Goal: Information Seeking & Learning: Learn about a topic

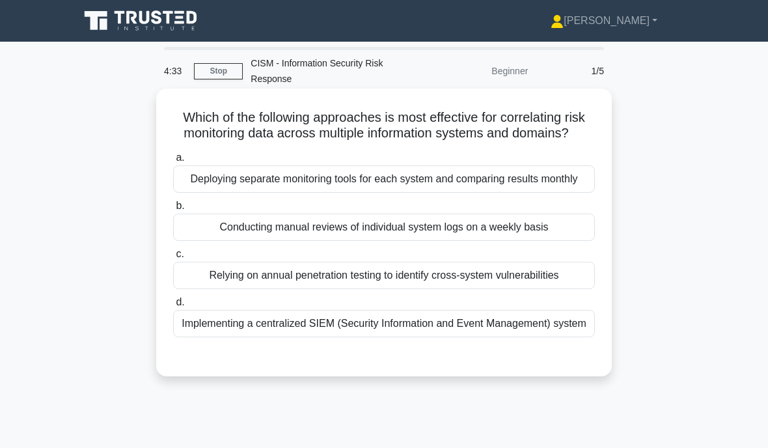
click at [265, 337] on div "Implementing a centralized SIEM (Security Information and Event Management) sys…" at bounding box center [384, 323] width 422 height 27
click at [173, 307] on input "d. Implementing a centralized SIEM (Security Information and Event Management) …" at bounding box center [173, 302] width 0 height 8
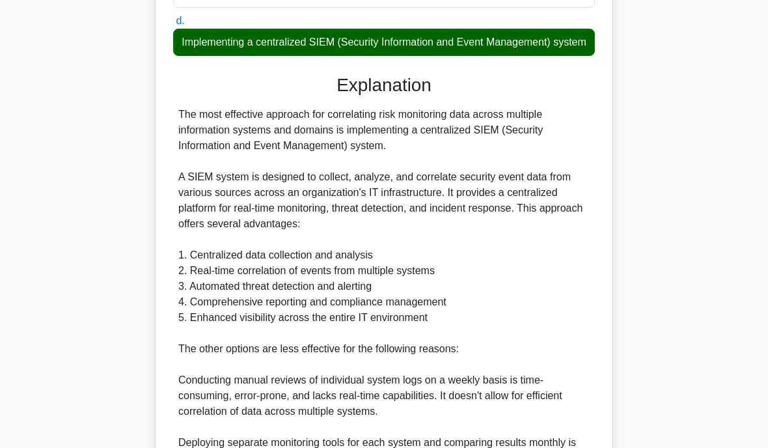
scroll to position [286, 0]
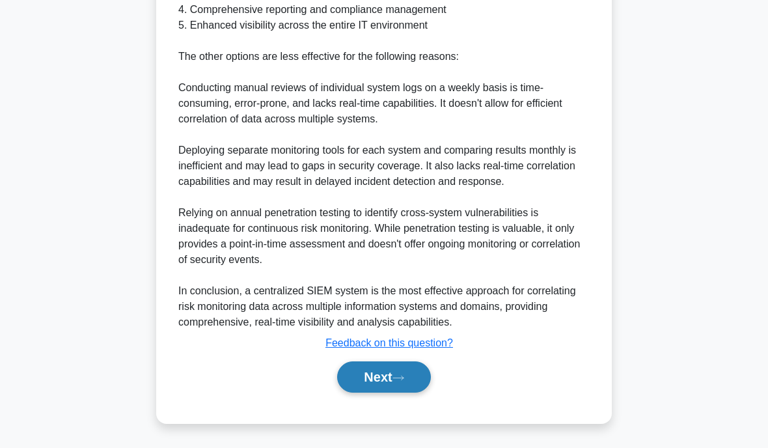
click at [361, 372] on button "Next" at bounding box center [383, 376] width 93 height 31
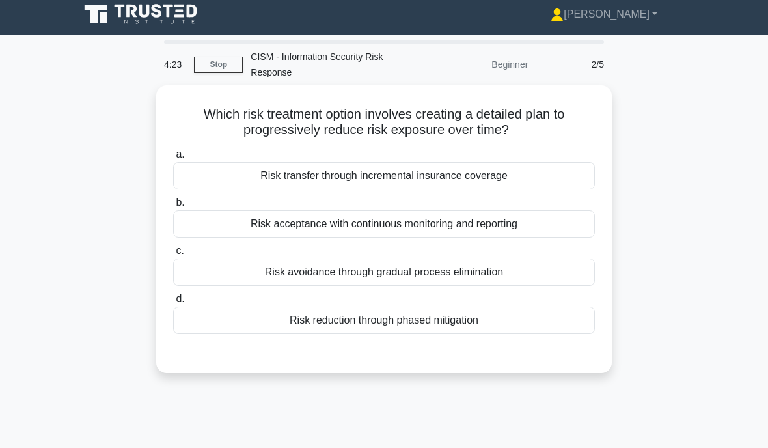
scroll to position [0, 0]
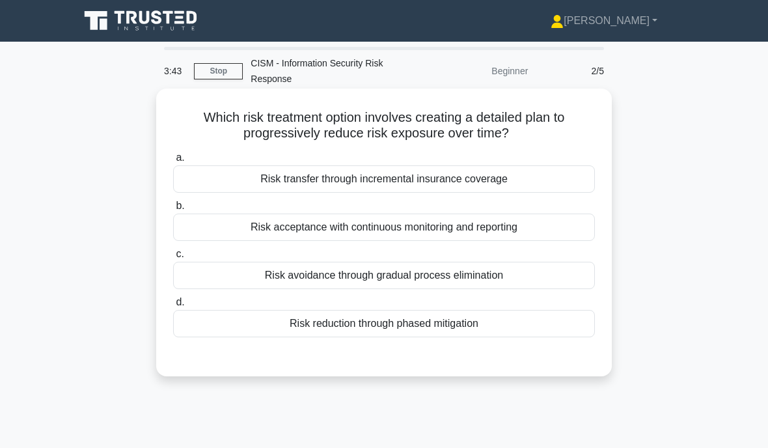
click at [321, 321] on div "Risk reduction through phased mitigation" at bounding box center [384, 323] width 422 height 27
click at [173, 307] on input "d. Risk reduction through phased mitigation" at bounding box center [173, 302] width 0 height 8
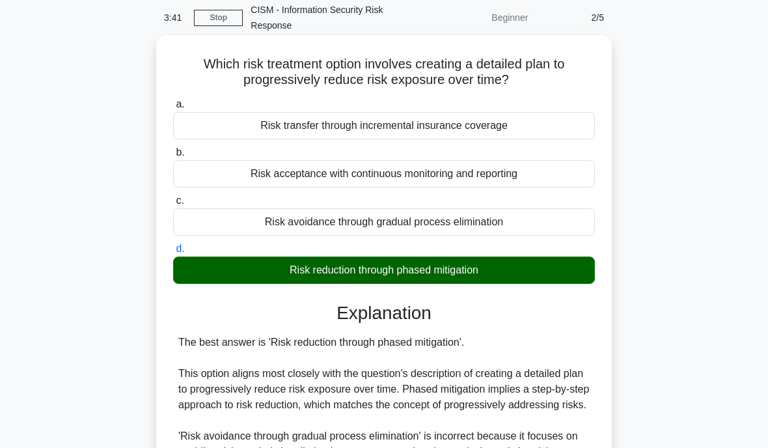
scroll to position [54, 0]
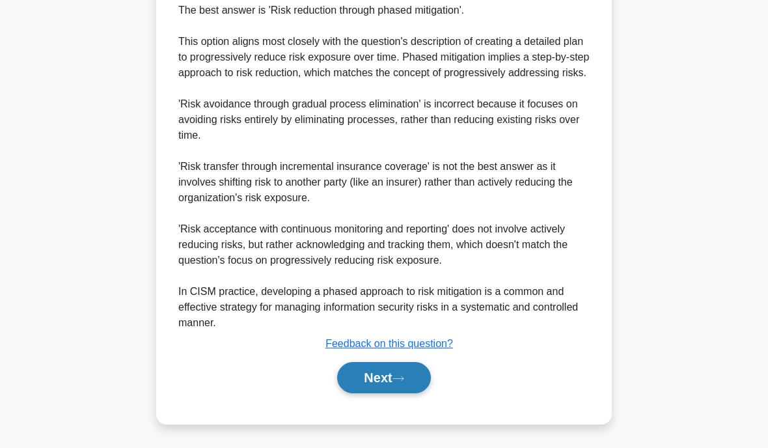
click at [377, 383] on button "Next" at bounding box center [383, 377] width 93 height 31
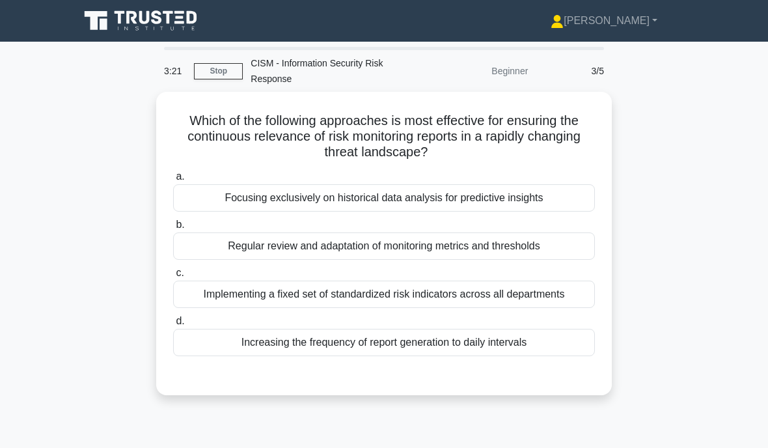
scroll to position [3, 0]
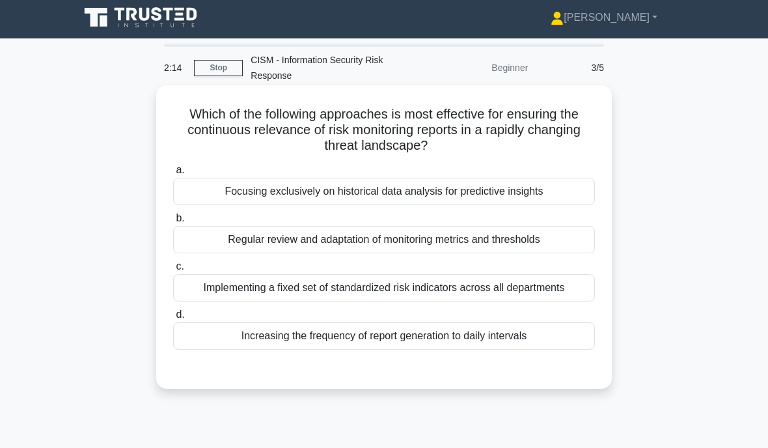
click at [227, 241] on div "Regular review and adaptation of monitoring metrics and thresholds" at bounding box center [384, 239] width 422 height 27
click at [173, 223] on input "b. Regular review and adaptation of monitoring metrics and thresholds" at bounding box center [173, 218] width 0 height 8
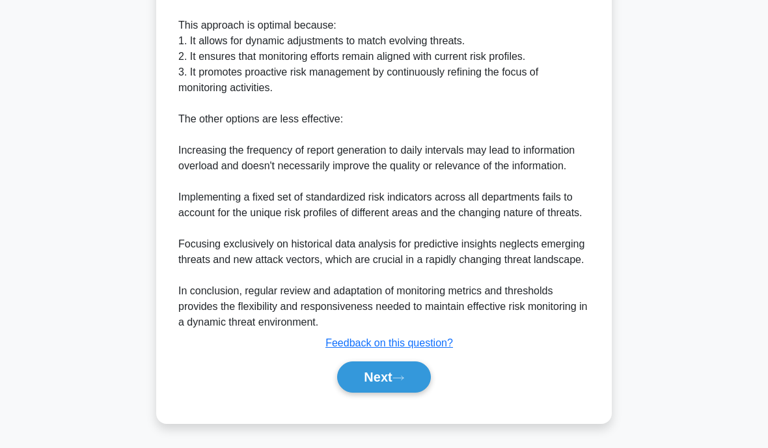
scroll to position [513, 0]
click at [366, 376] on button "Next" at bounding box center [383, 376] width 93 height 31
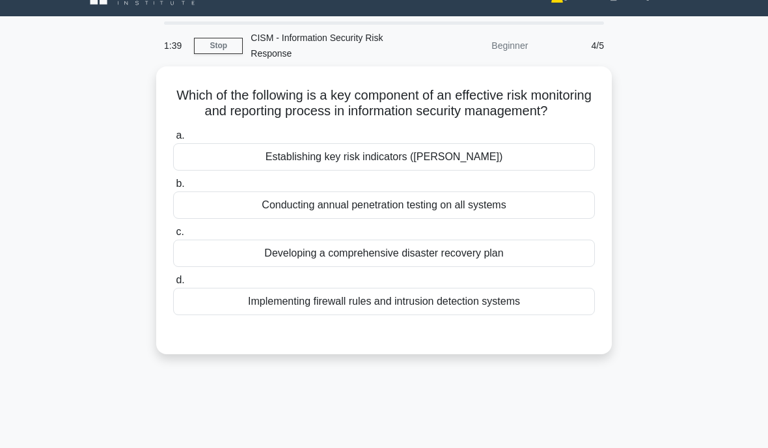
scroll to position [0, 0]
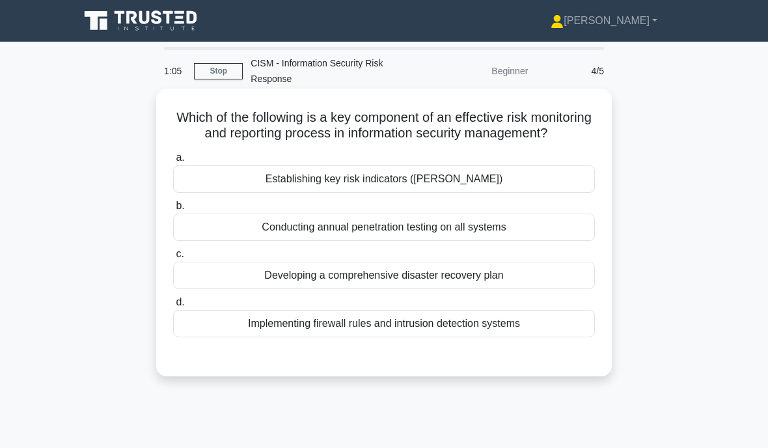
click at [310, 192] on div "Establishing key risk indicators (KRIs)" at bounding box center [384, 178] width 422 height 27
click at [173, 162] on input "a. Establishing key risk indicators (KRIs)" at bounding box center [173, 158] width 0 height 8
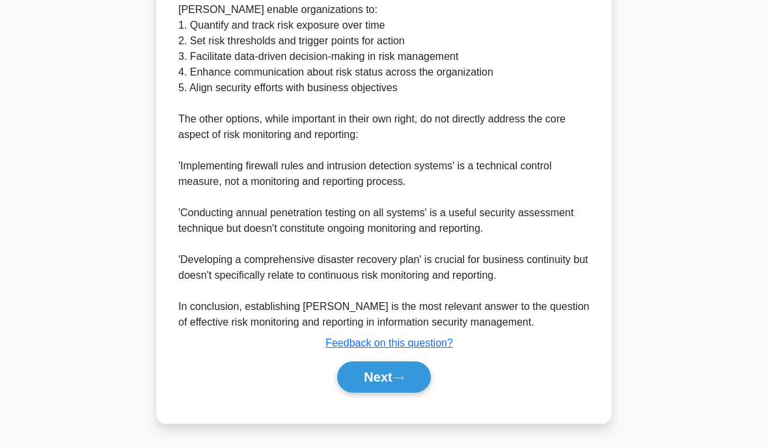
scroll to position [592, 0]
click at [372, 363] on button "Next" at bounding box center [383, 376] width 93 height 31
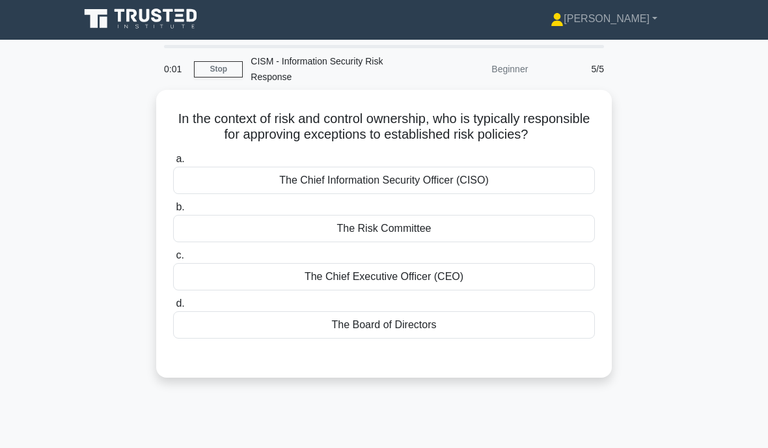
scroll to position [0, 0]
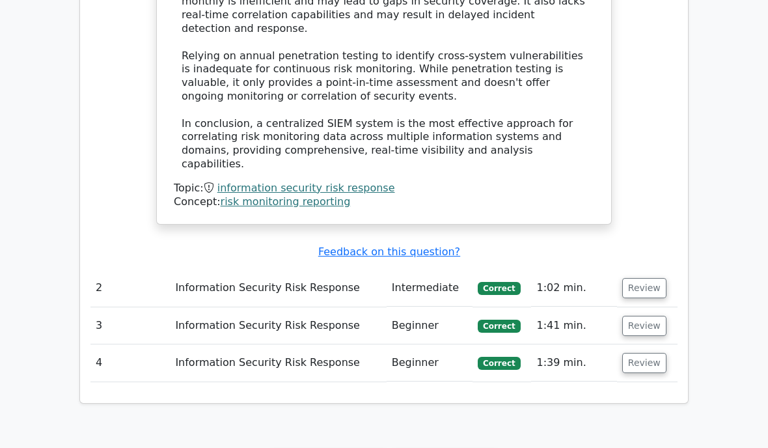
scroll to position [1333, 0]
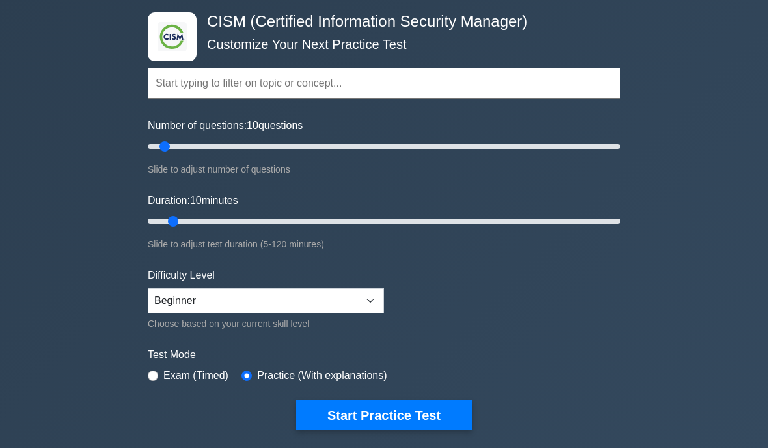
scroll to position [61, 0]
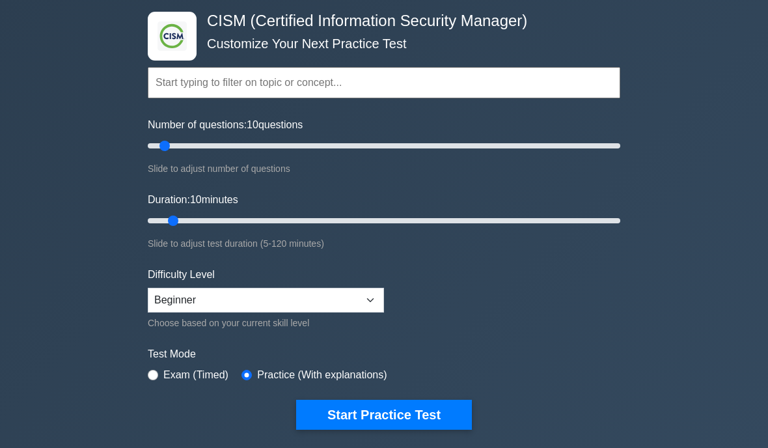
click at [176, 93] on input "text" at bounding box center [384, 82] width 472 height 31
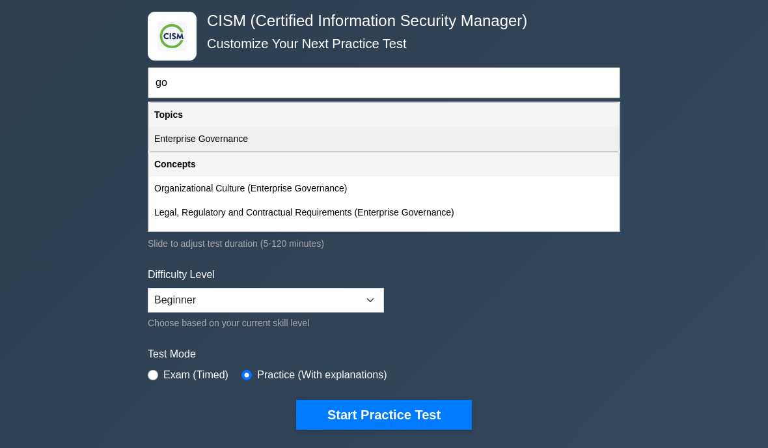
click at [184, 151] on div "Enterprise Governance" at bounding box center [384, 139] width 470 height 24
type input "Enterprise Governance"
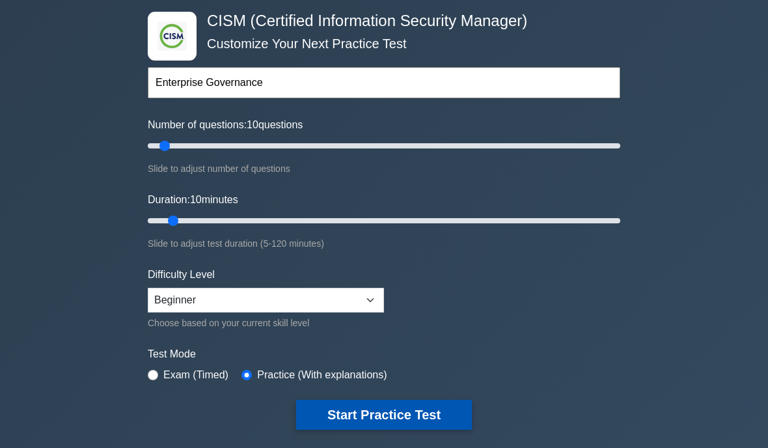
click at [372, 421] on button "Start Practice Test" at bounding box center [384, 415] width 176 height 30
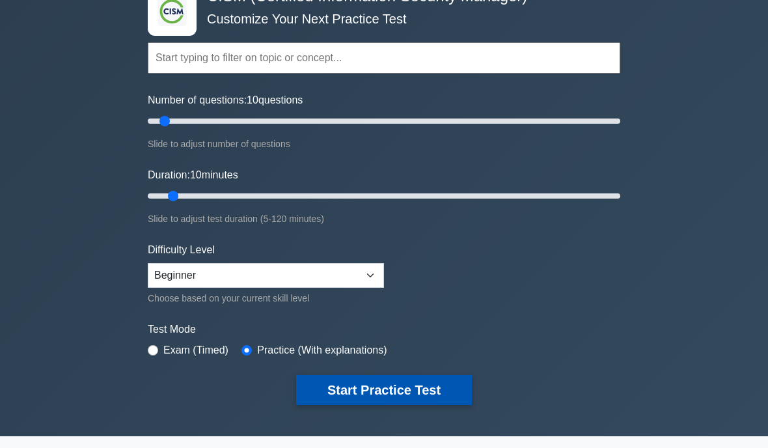
scroll to position [79, 0]
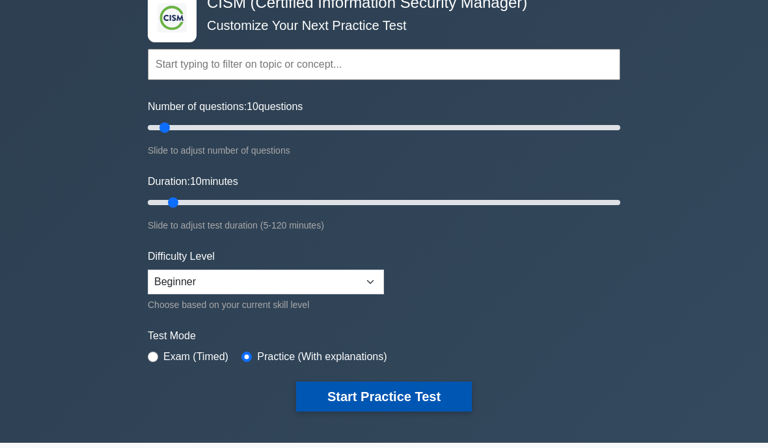
click at [379, 398] on button "Start Practice Test" at bounding box center [384, 396] width 176 height 30
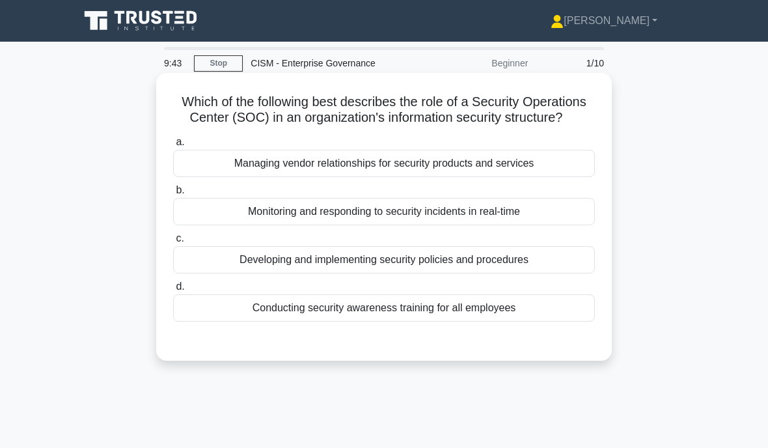
click at [204, 225] on div "Monitoring and responding to security incidents in real-time" at bounding box center [384, 211] width 422 height 27
click at [173, 195] on input "b. Monitoring and responding to security incidents in real-time" at bounding box center [173, 190] width 0 height 8
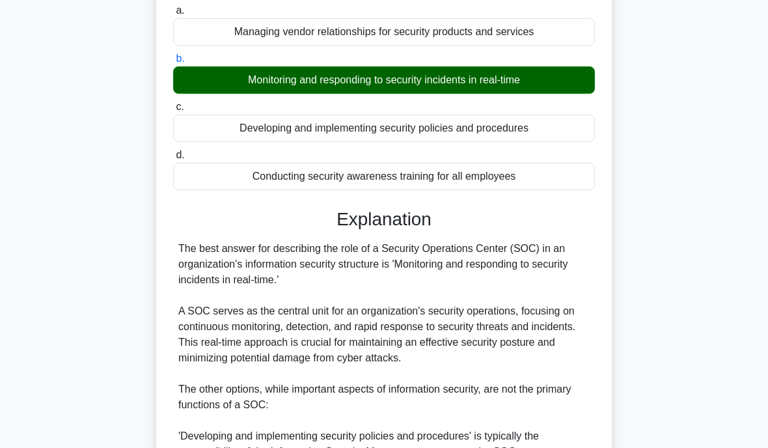
scroll to position [133, 0]
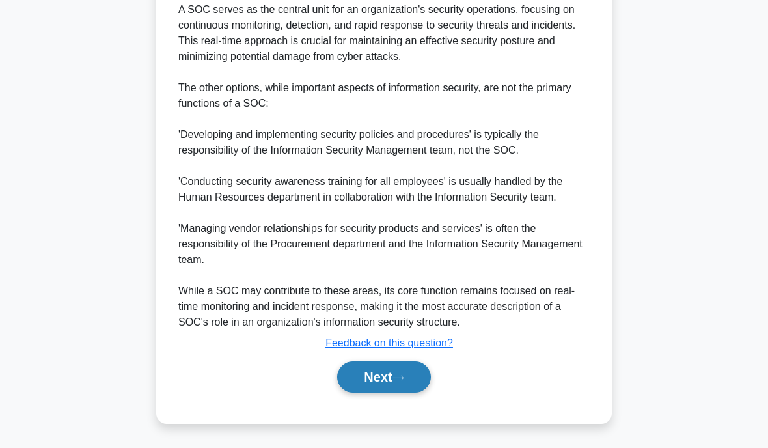
click at [372, 381] on button "Next" at bounding box center [383, 376] width 93 height 31
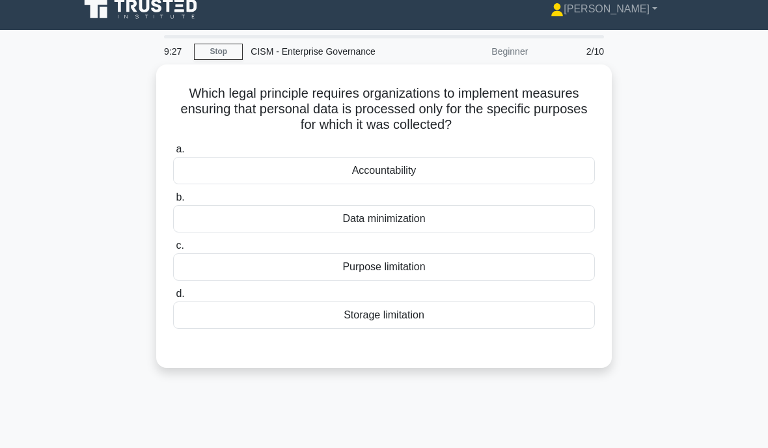
scroll to position [0, 0]
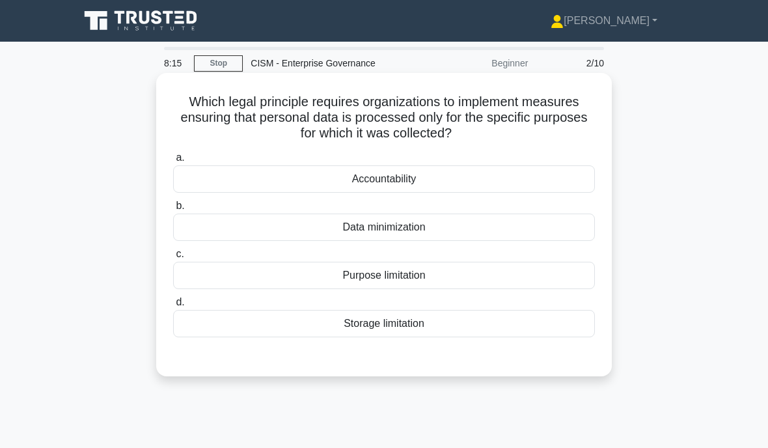
click at [338, 225] on div "Data minimization" at bounding box center [384, 226] width 422 height 27
click at [173, 210] on input "b. Data minimization" at bounding box center [173, 206] width 0 height 8
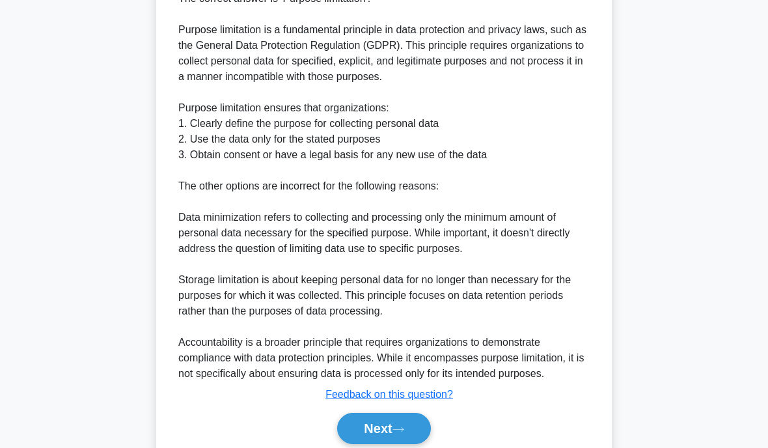
scroll to position [400, 0]
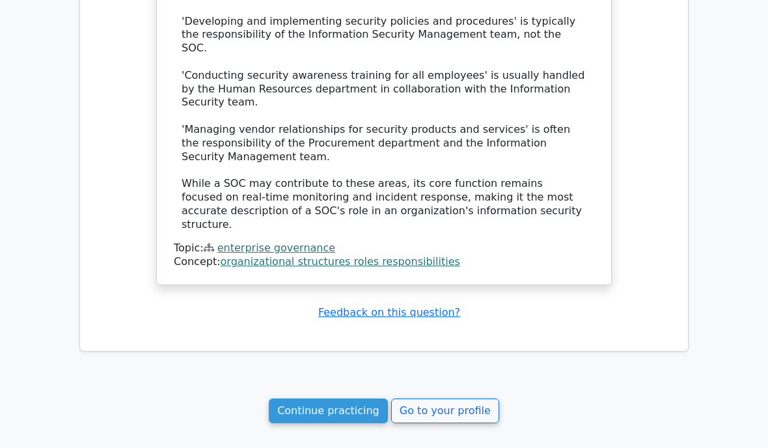
scroll to position [1167, 0]
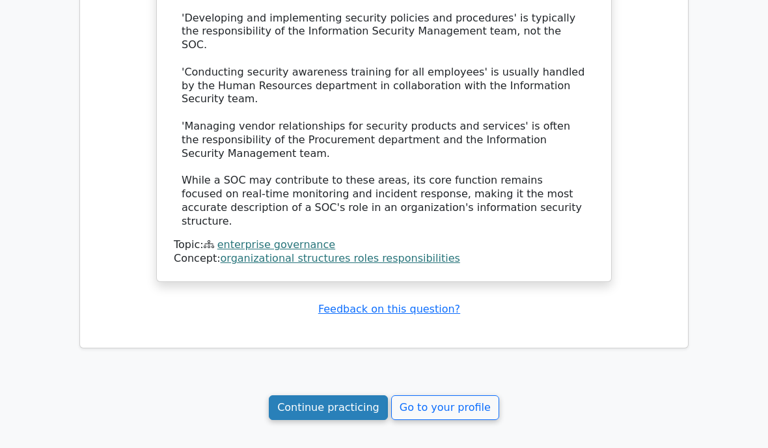
click at [333, 395] on link "Continue practicing" at bounding box center [328, 407] width 119 height 25
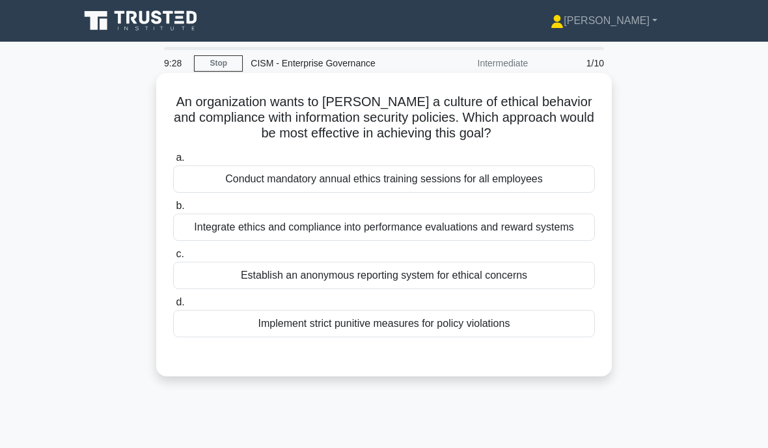
click at [267, 289] on div "Establish an anonymous reporting system for ethical concerns" at bounding box center [384, 275] width 422 height 27
click at [173, 258] on input "c. Establish an anonymous reporting system for ethical concerns" at bounding box center [173, 254] width 0 height 8
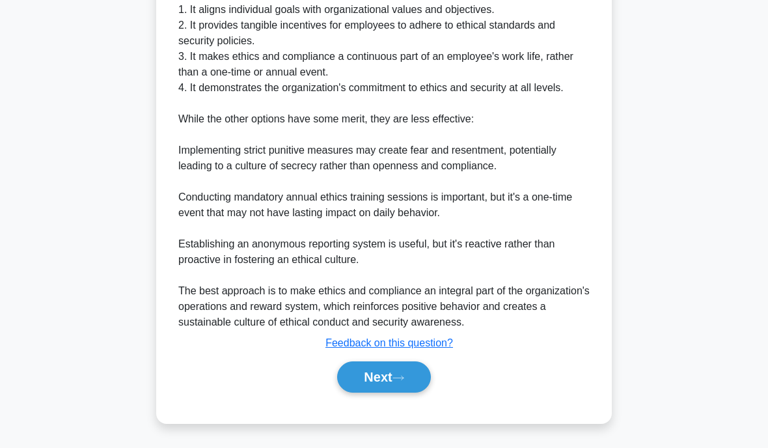
scroll to position [469, 0]
click at [373, 392] on button "Next" at bounding box center [383, 376] width 93 height 31
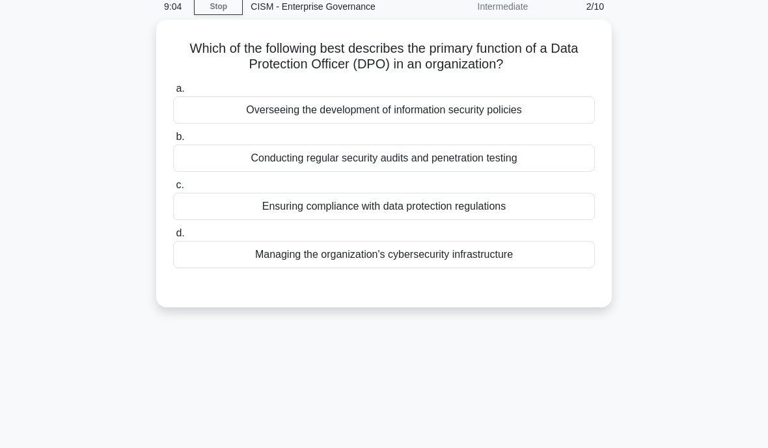
scroll to position [34, 0]
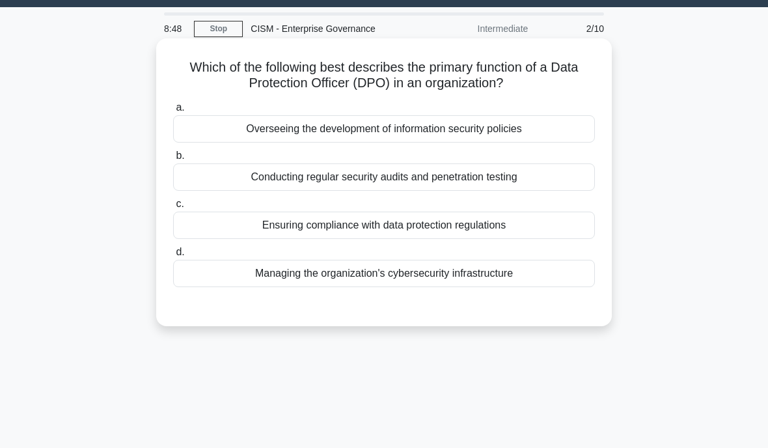
click at [227, 232] on div "Ensuring compliance with data protection regulations" at bounding box center [384, 225] width 422 height 27
click at [173, 208] on input "c. Ensuring compliance with data protection regulations" at bounding box center [173, 204] width 0 height 8
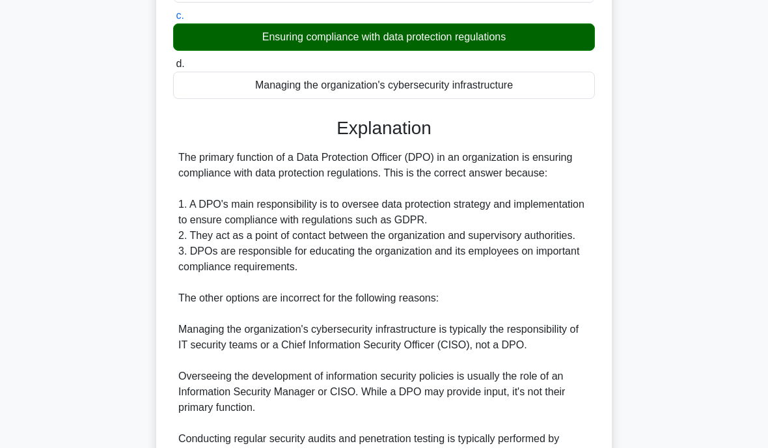
scroll to position [223, 0]
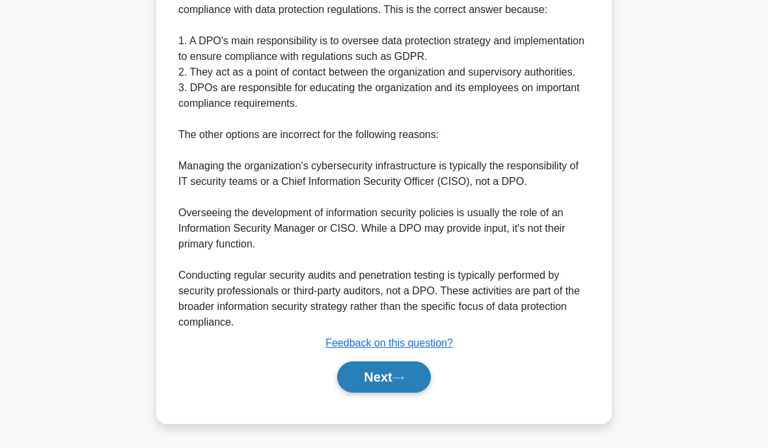
click at [371, 392] on button "Next" at bounding box center [383, 376] width 93 height 31
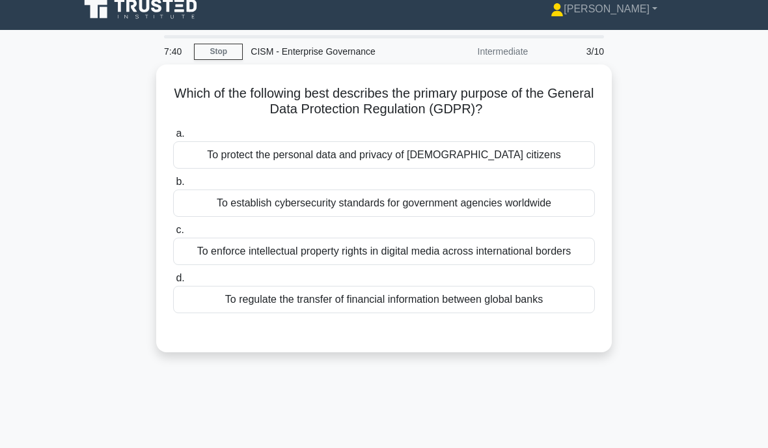
scroll to position [8, 0]
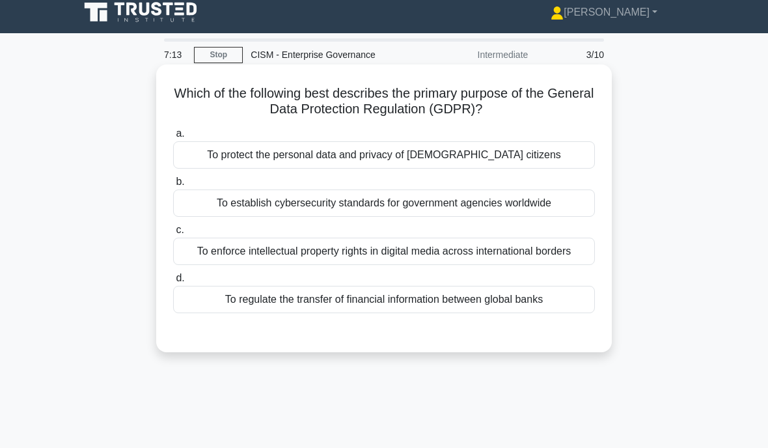
click at [236, 146] on div "To protect the personal data and privacy of EU citizens" at bounding box center [384, 154] width 422 height 27
click at [173, 138] on input "a. To protect the personal data and privacy of EU citizens" at bounding box center [173, 134] width 0 height 8
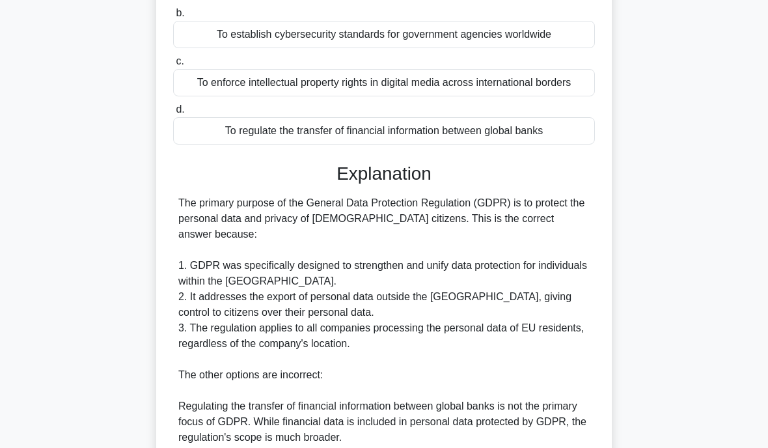
scroll to position [180, 0]
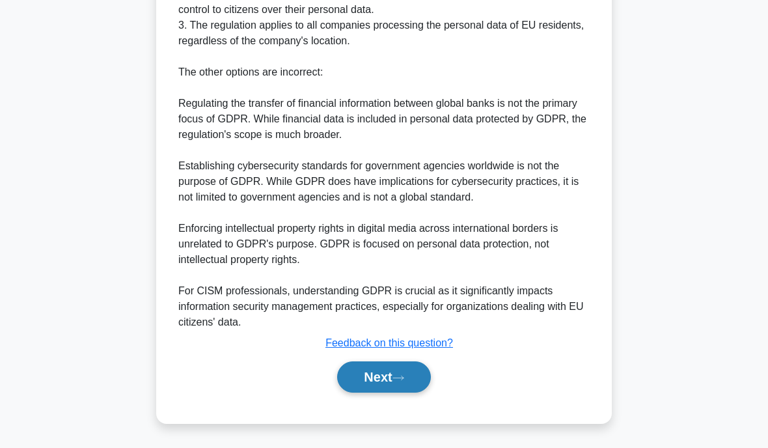
click at [370, 379] on button "Next" at bounding box center [383, 376] width 93 height 31
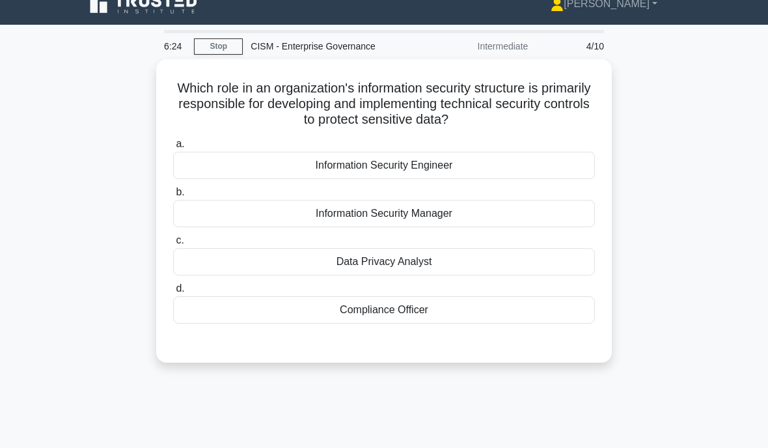
scroll to position [0, 0]
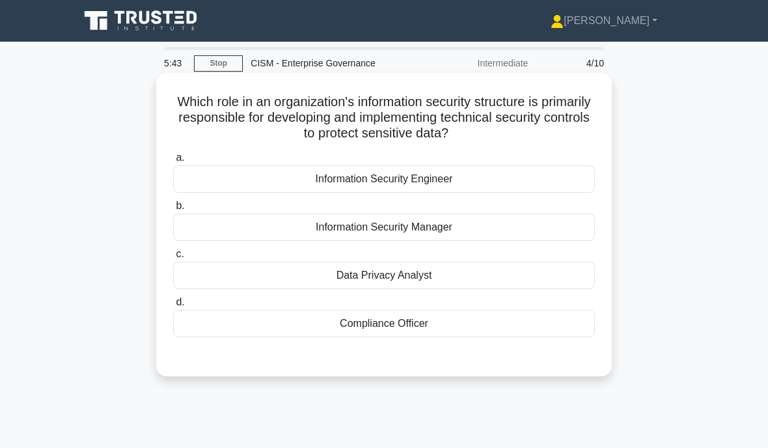
click at [267, 234] on div "Information Security Manager" at bounding box center [384, 226] width 422 height 27
click at [173, 210] on input "b. Information Security Manager" at bounding box center [173, 206] width 0 height 8
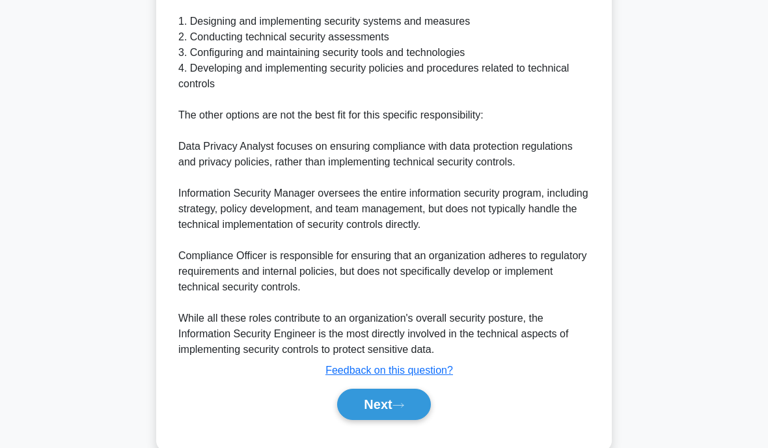
scroll to position [483, 0]
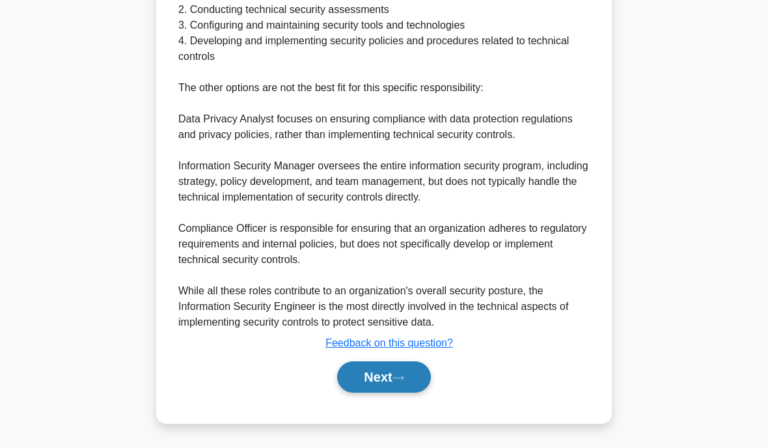
click at [367, 389] on button "Next" at bounding box center [383, 376] width 93 height 31
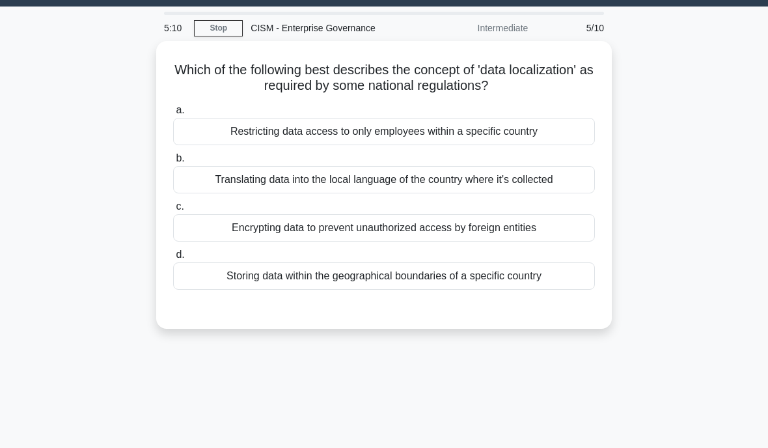
scroll to position [34, 0]
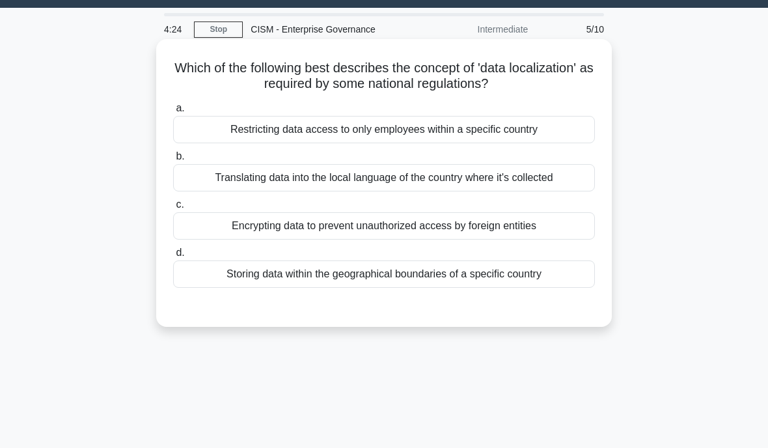
click at [310, 273] on div "Storing data within the geographical boundaries of a specific country" at bounding box center [384, 273] width 422 height 27
click at [173, 257] on input "d. Storing data within the geographical boundaries of a specific country" at bounding box center [173, 253] width 0 height 8
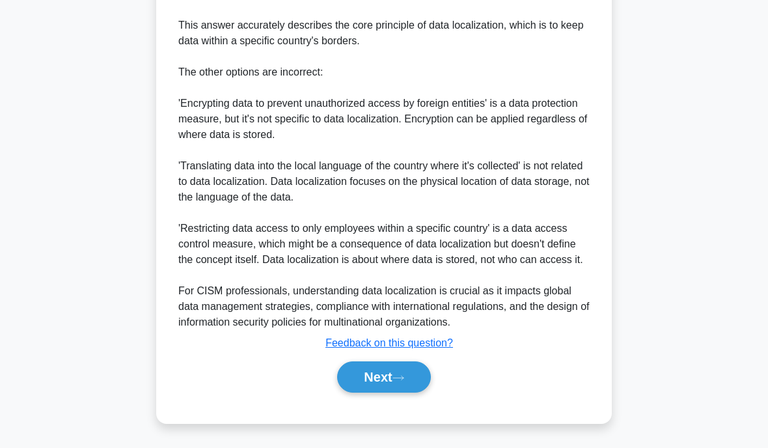
scroll to position [497, 0]
click at [366, 385] on button "Next" at bounding box center [383, 376] width 93 height 31
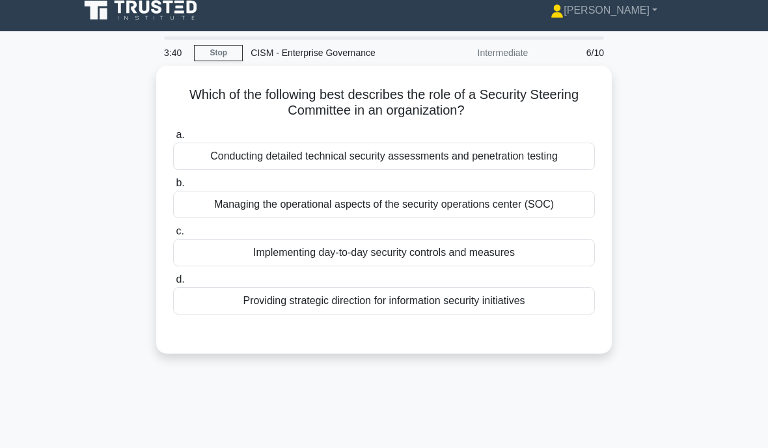
scroll to position [7, 0]
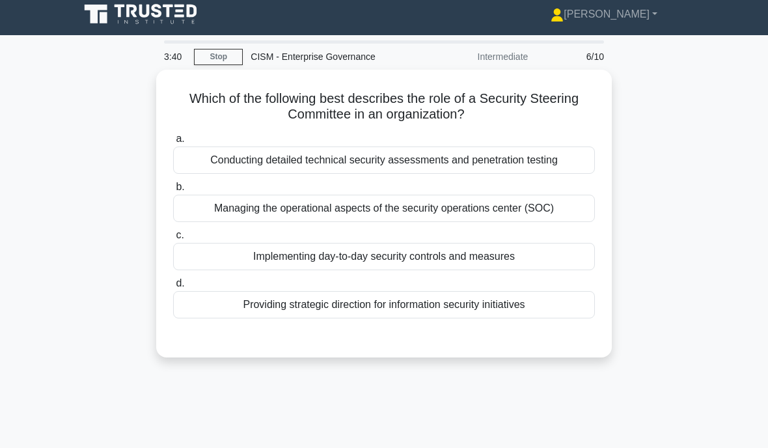
click at [204, 443] on div "3:40 Stop CISM - Enterprise Governance Intermediate 6/10 Which of the following…" at bounding box center [384, 365] width 625 height 651
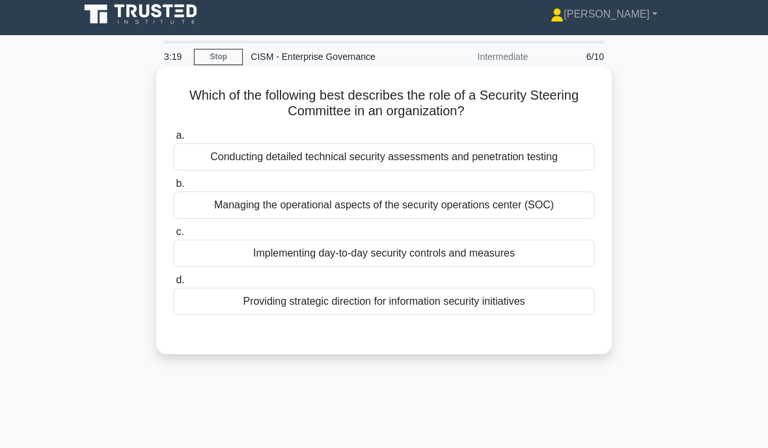
click at [303, 304] on div "Providing strategic direction for information security initiatives" at bounding box center [384, 301] width 422 height 27
click at [173, 284] on input "d. Providing strategic direction for information security initiatives" at bounding box center [173, 280] width 0 height 8
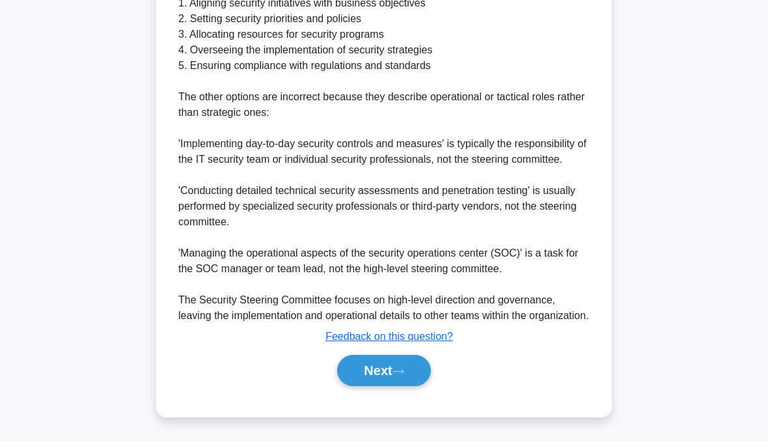
scroll to position [513, 0]
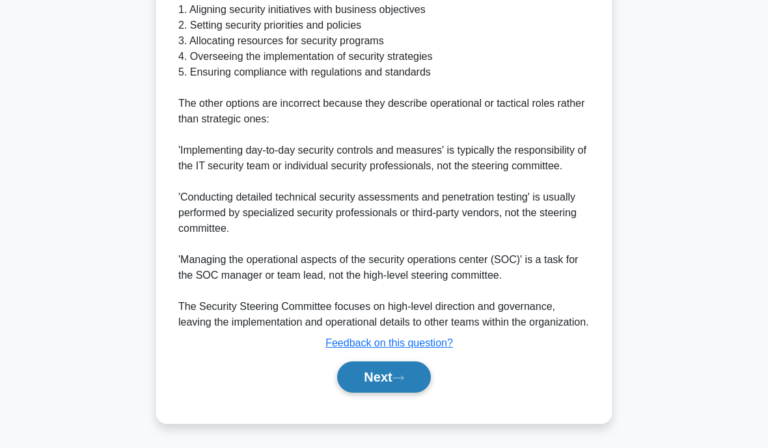
click at [368, 376] on button "Next" at bounding box center [383, 376] width 93 height 31
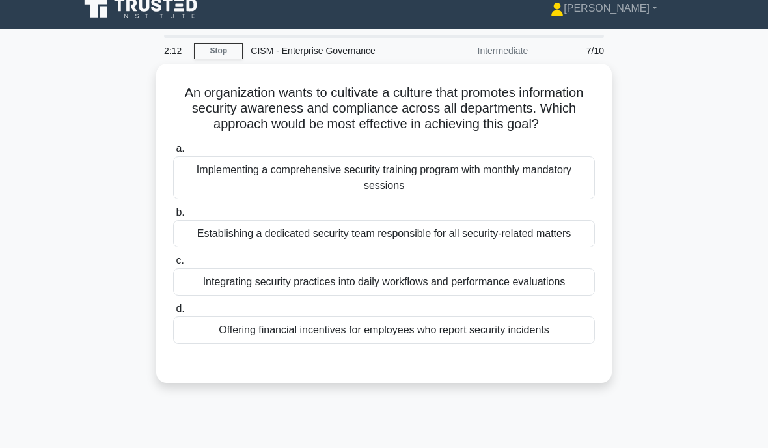
scroll to position [11, 0]
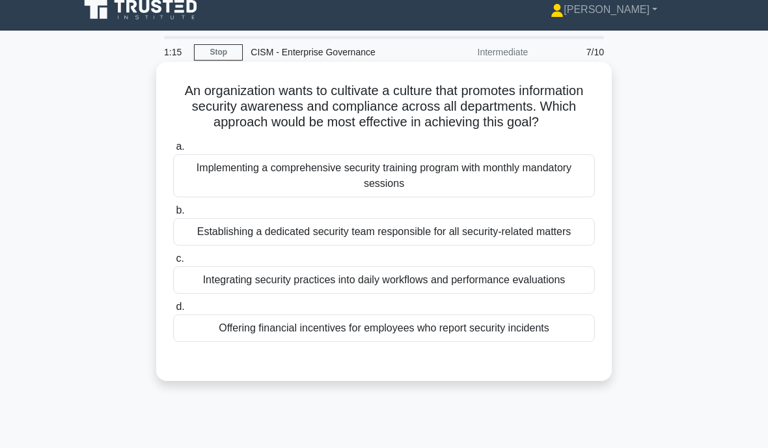
click at [329, 294] on div "Integrating security practices into daily workflows and performance evaluations" at bounding box center [384, 279] width 422 height 27
click at [173, 263] on input "c. Integrating security practices into daily workflows and performance evaluati…" at bounding box center [173, 258] width 0 height 8
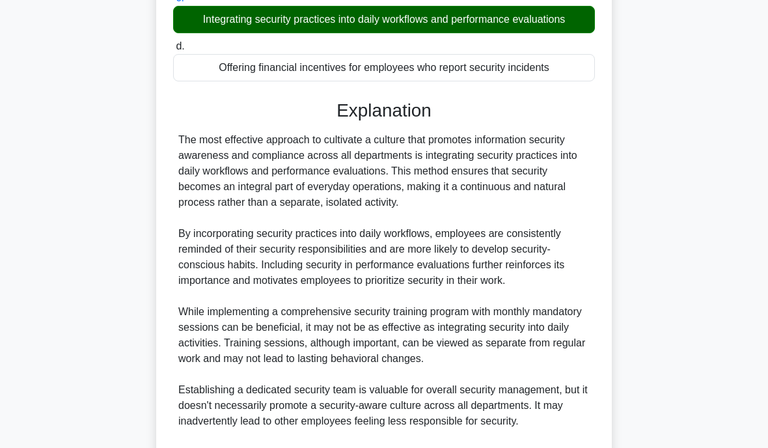
scroll to position [272, 0]
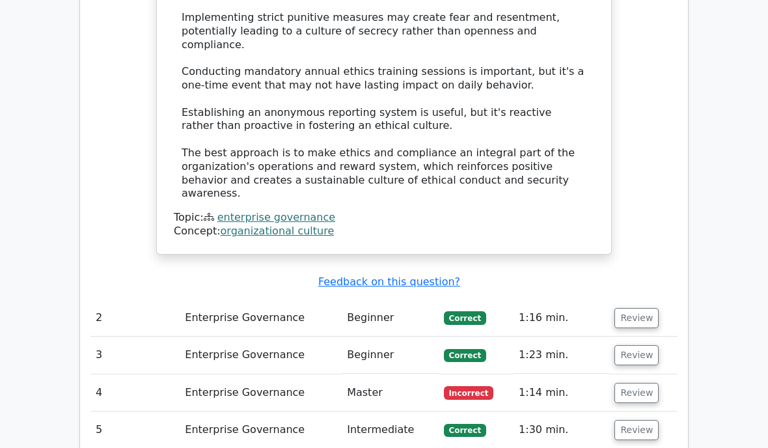
scroll to position [1209, 0]
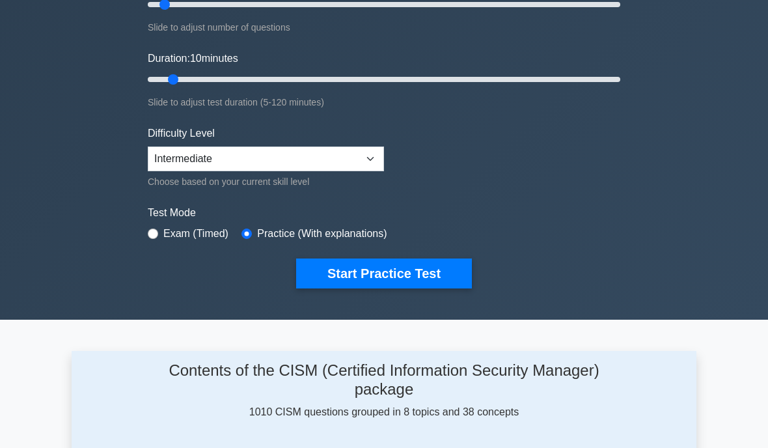
scroll to position [205, 0]
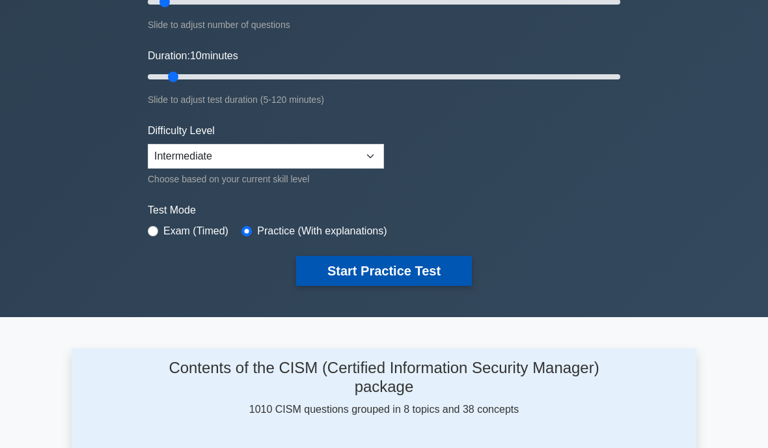
click at [368, 274] on button "Start Practice Test" at bounding box center [384, 271] width 176 height 30
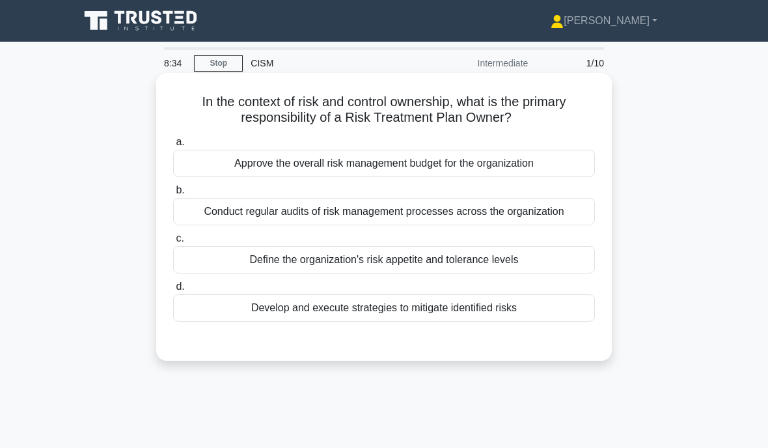
click at [249, 297] on div "Develop and execute strategies to mitigate identified risks" at bounding box center [384, 307] width 422 height 27
click at [173, 291] on input "d. Develop and execute strategies to mitigate identified risks" at bounding box center [173, 286] width 0 height 8
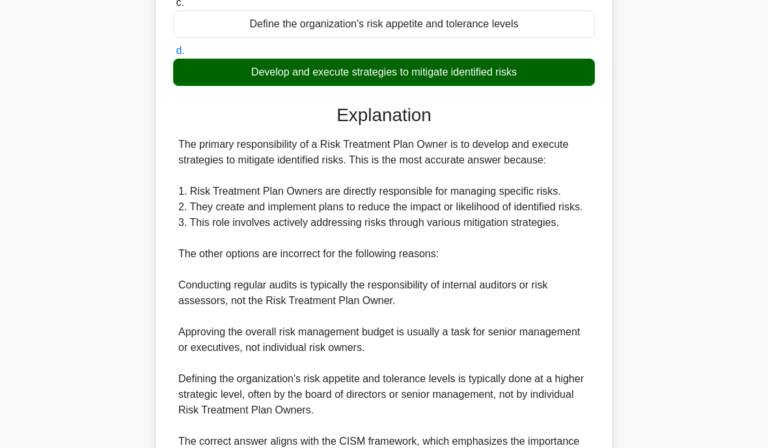
scroll to position [236, 0]
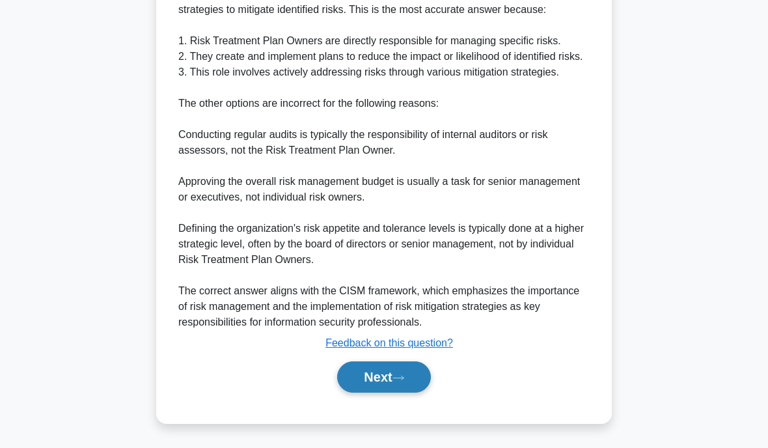
click at [374, 381] on button "Next" at bounding box center [383, 376] width 93 height 31
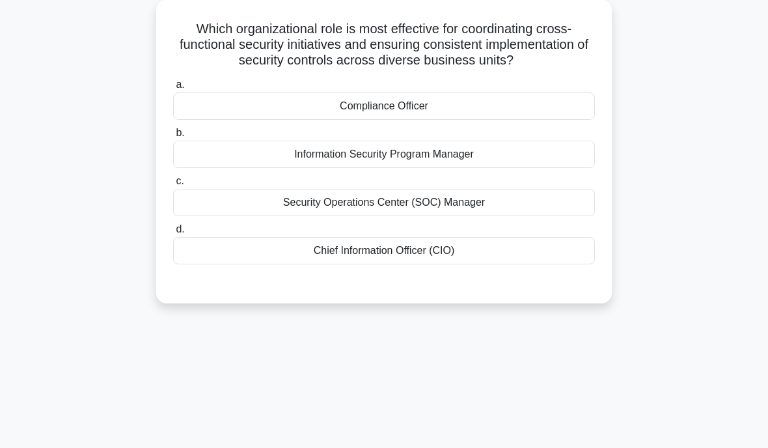
scroll to position [59, 0]
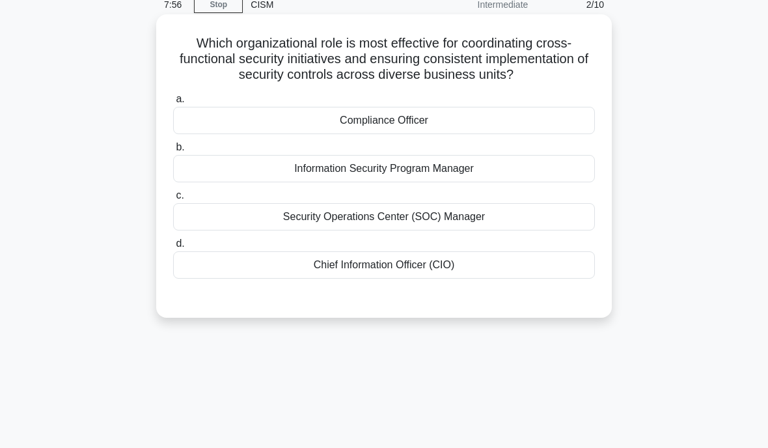
click at [249, 171] on div "Information Security Program Manager" at bounding box center [384, 168] width 422 height 27
click at [173, 152] on input "b. Information Security Program Manager" at bounding box center [173, 147] width 0 height 8
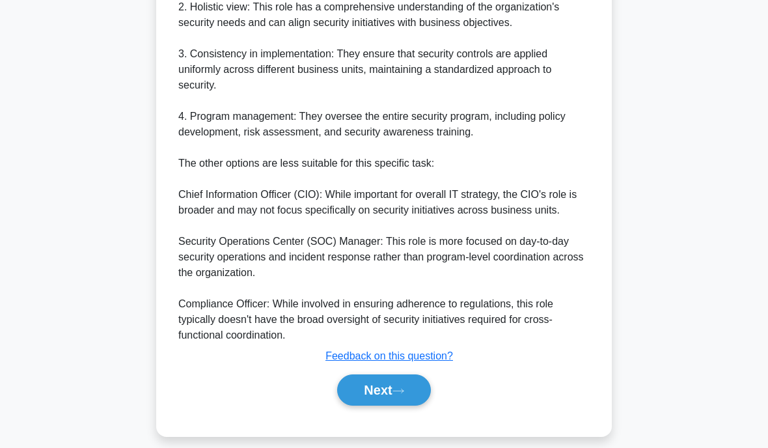
scroll to position [579, 0]
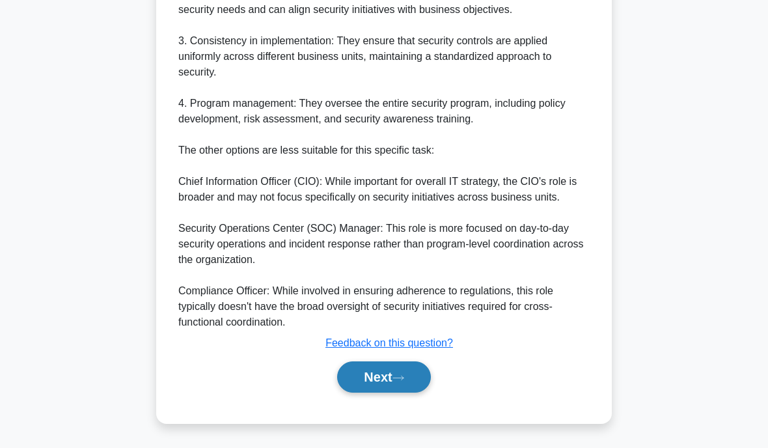
click at [363, 392] on button "Next" at bounding box center [383, 376] width 93 height 31
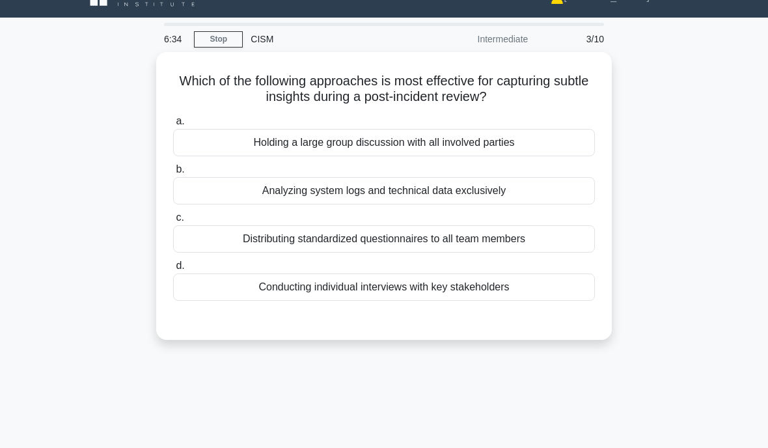
scroll to position [23, 0]
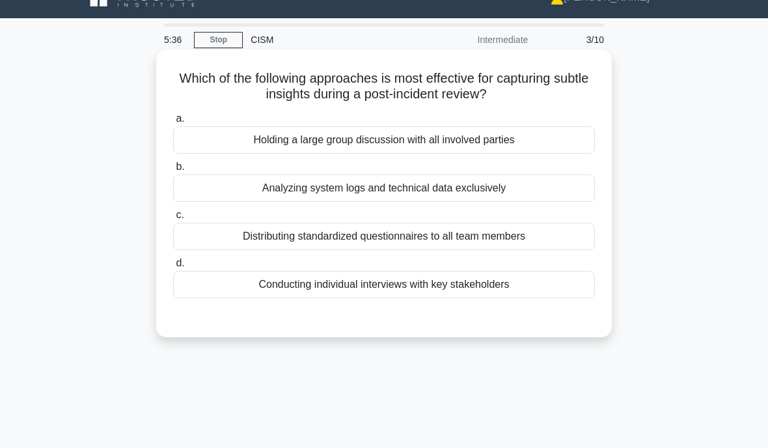
click at [286, 285] on div "Conducting individual interviews with key stakeholders" at bounding box center [384, 284] width 422 height 27
click at [173, 267] on input "d. Conducting individual interviews with key stakeholders" at bounding box center [173, 263] width 0 height 8
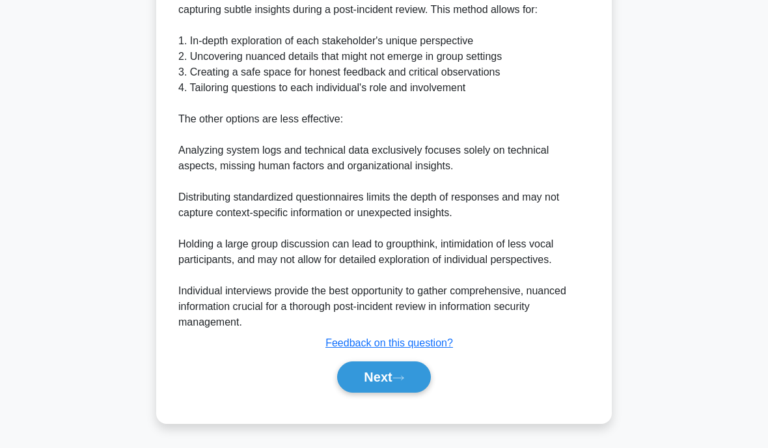
scroll to position [404, 0]
click at [384, 392] on button "Next" at bounding box center [383, 376] width 93 height 31
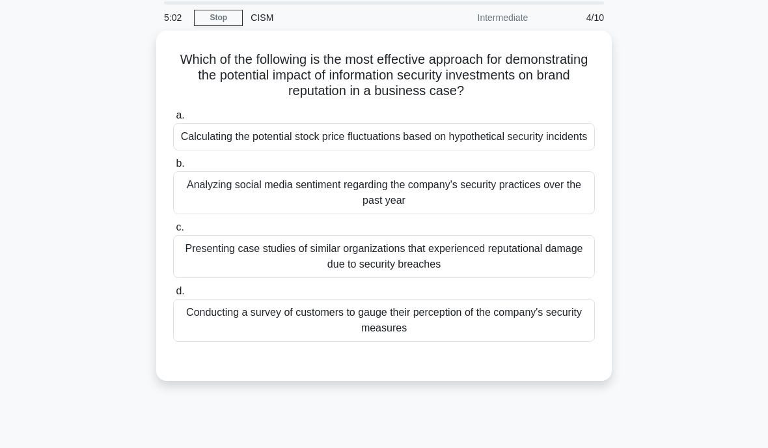
scroll to position [45, 0]
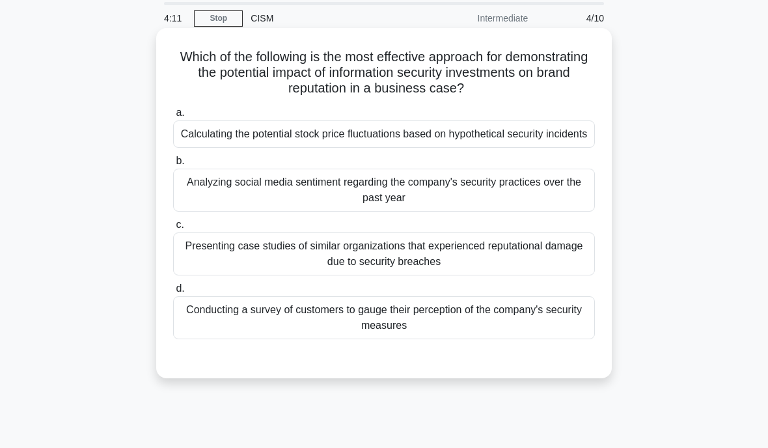
click at [514, 258] on div "Presenting case studies of similar organizations that experienced reputational …" at bounding box center [384, 253] width 422 height 43
click at [173, 229] on input "c. Presenting case studies of similar organizations that experienced reputation…" at bounding box center [173, 225] width 0 height 8
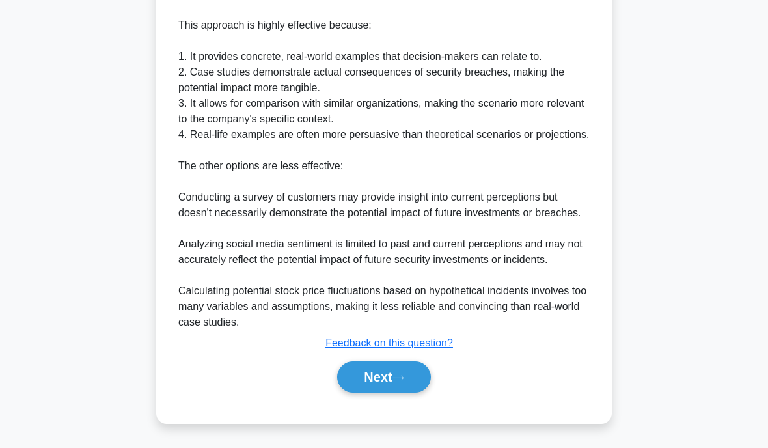
scroll to position [560, 0]
click at [377, 382] on button "Next" at bounding box center [383, 376] width 93 height 31
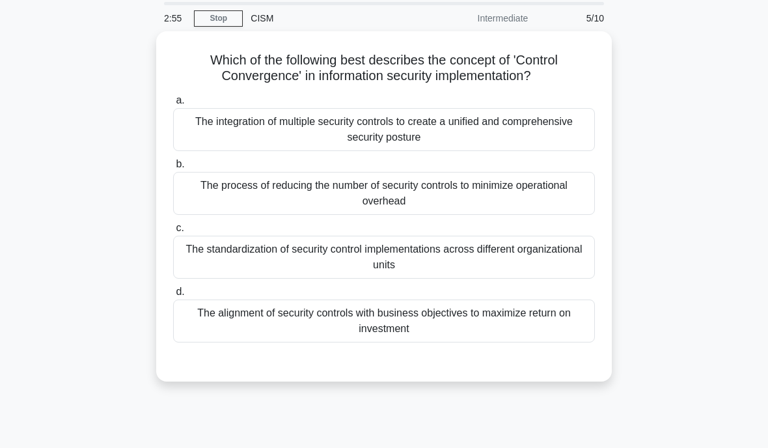
scroll to position [41, 0]
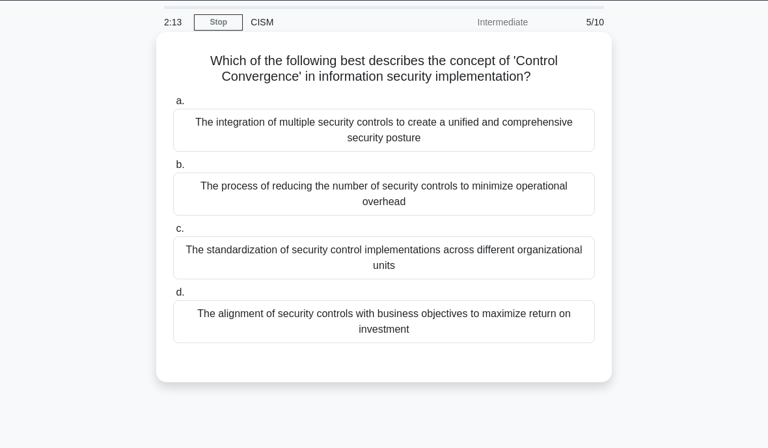
click at [387, 316] on div "The alignment of security controls with business objectives to maximize return …" at bounding box center [384, 321] width 422 height 43
click at [173, 297] on input "d. The alignment of security controls with business objectives to maximize retu…" at bounding box center [173, 292] width 0 height 8
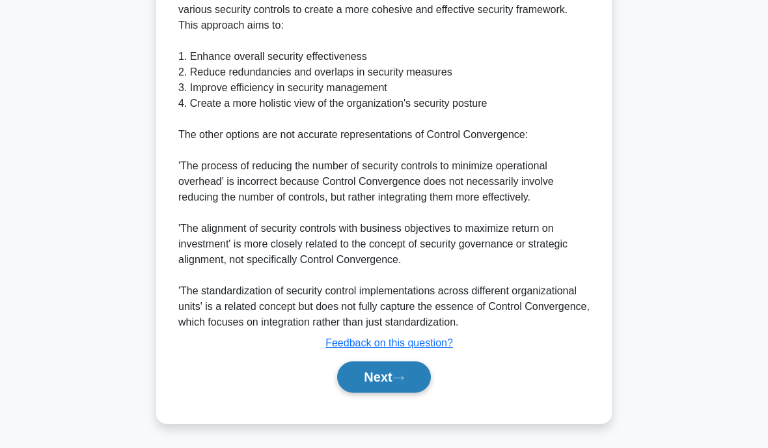
click at [385, 383] on button "Next" at bounding box center [383, 376] width 93 height 31
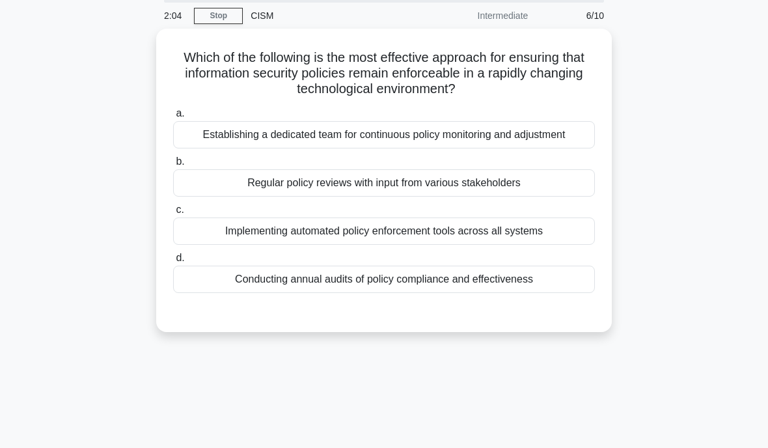
scroll to position [47, 0]
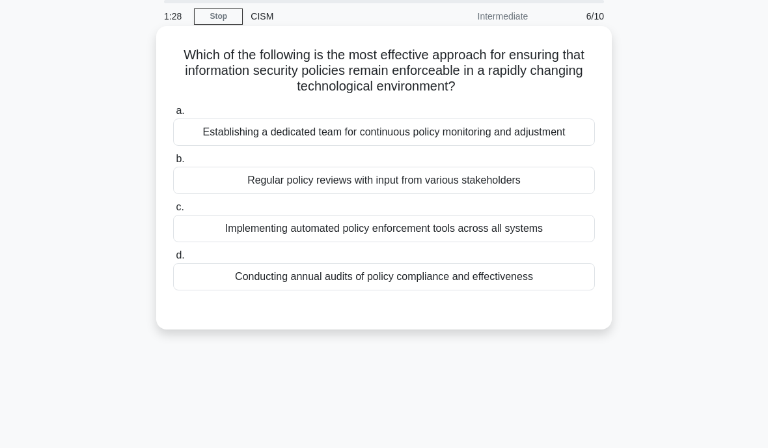
click at [230, 242] on div "Implementing automated policy enforcement tools across all systems" at bounding box center [384, 228] width 422 height 27
click at [173, 212] on input "c. Implementing automated policy enforcement tools across all systems" at bounding box center [173, 207] width 0 height 8
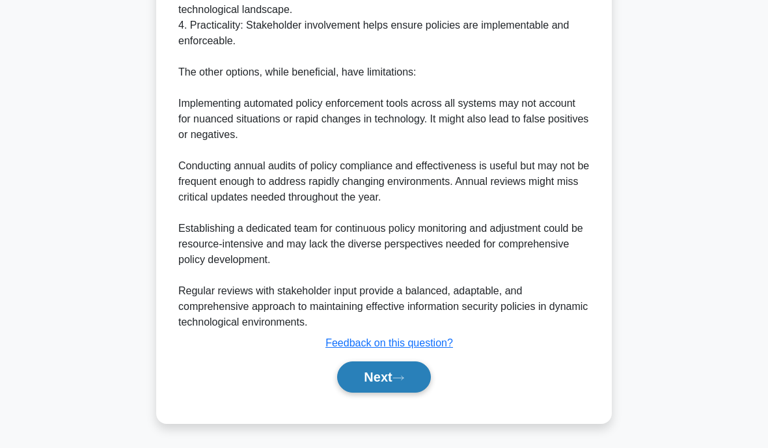
click at [366, 381] on button "Next" at bounding box center [383, 376] width 93 height 31
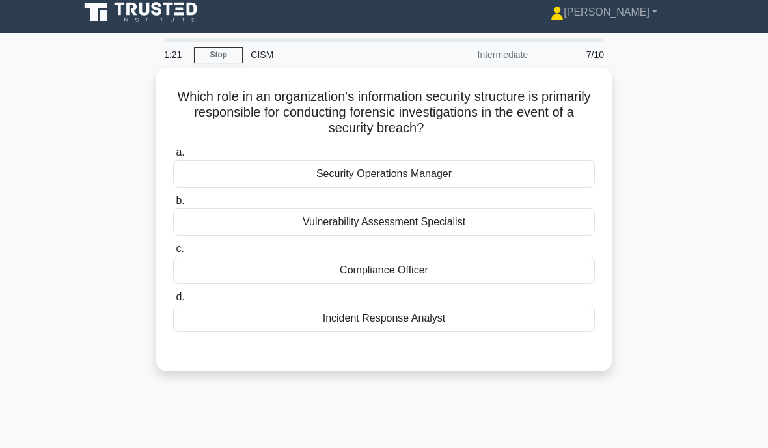
scroll to position [0, 0]
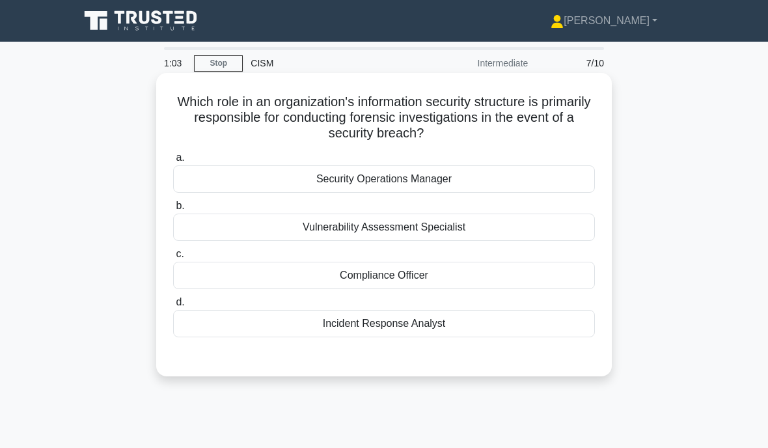
click at [403, 169] on div "Security Operations Manager" at bounding box center [384, 178] width 422 height 27
click at [173, 162] on input "a. Security Operations Manager" at bounding box center [173, 158] width 0 height 8
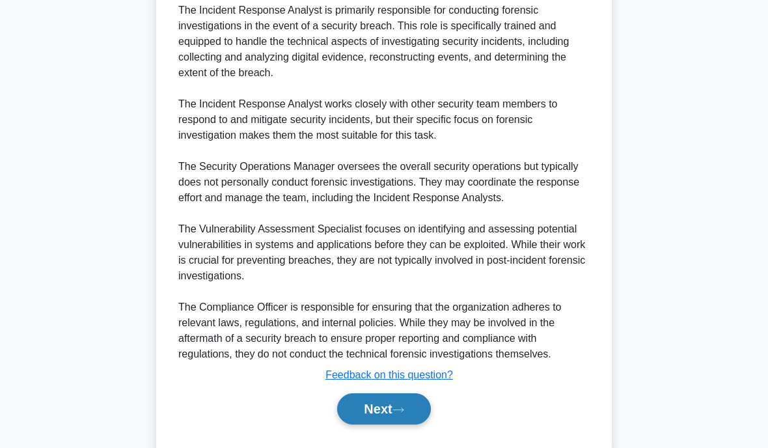
click at [372, 424] on button "Next" at bounding box center [383, 408] width 93 height 31
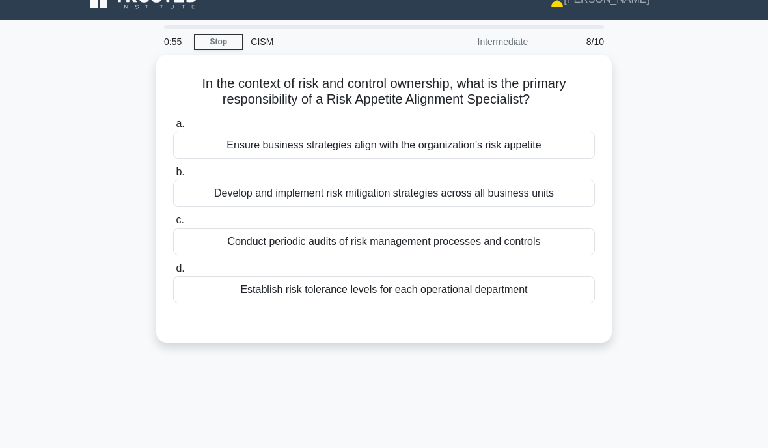
scroll to position [20, 0]
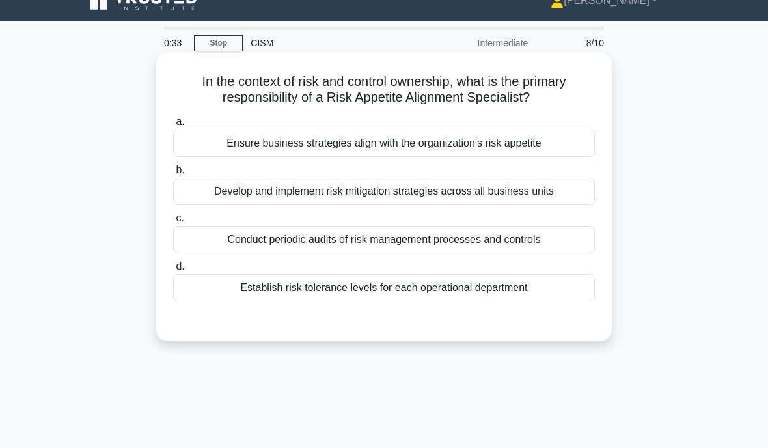
click at [402, 156] on div "Ensure business strategies align with the organization's risk appetite" at bounding box center [384, 143] width 422 height 27
click at [173, 126] on input "a. Ensure business strategies align with the organization's risk appetite" at bounding box center [173, 122] width 0 height 8
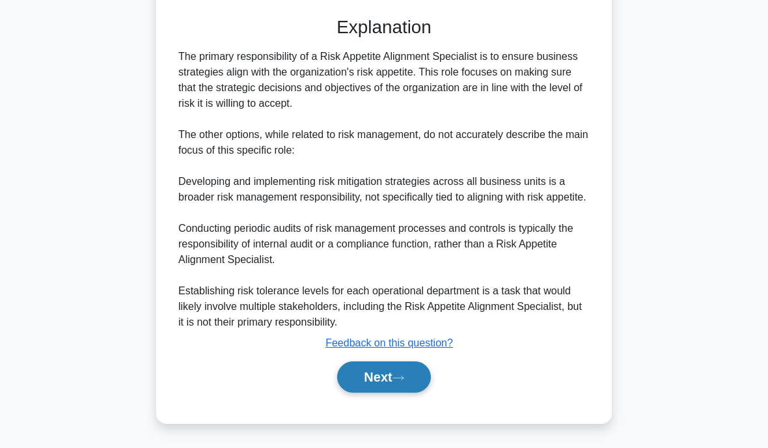
click at [374, 381] on button "Next" at bounding box center [383, 376] width 93 height 31
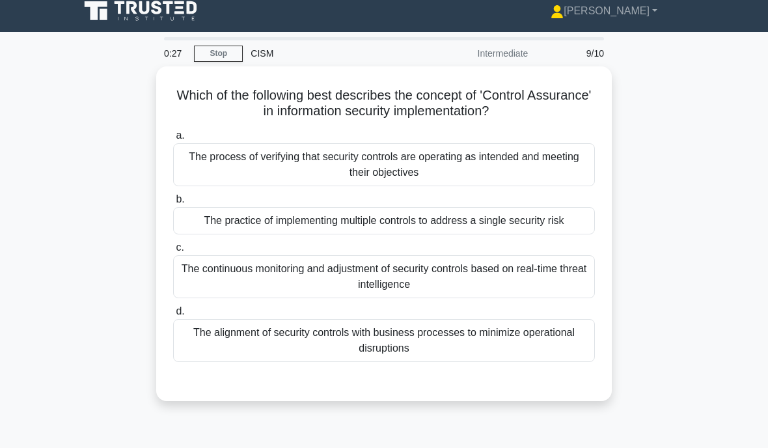
scroll to position [8, 0]
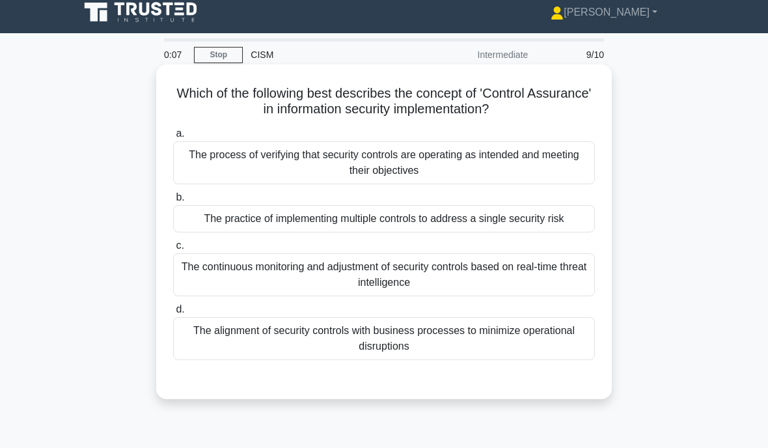
click at [373, 161] on div "The process of verifying that security controls are operating as intended and m…" at bounding box center [384, 162] width 422 height 43
click at [173, 138] on input "a. The process of verifying that security controls are operating as intended an…" at bounding box center [173, 134] width 0 height 8
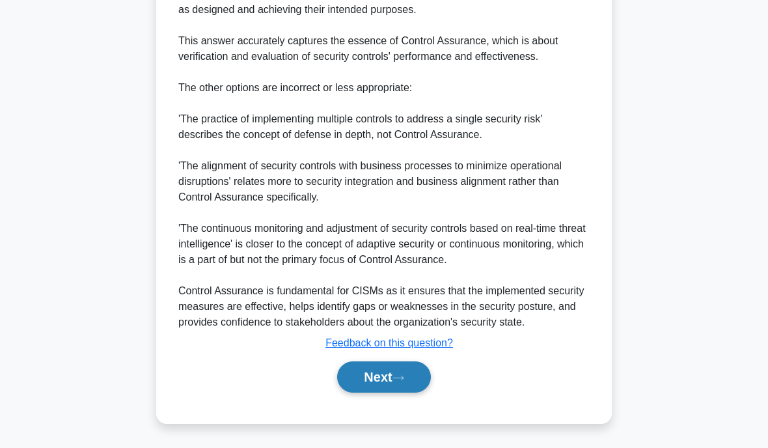
click at [366, 387] on button "Next" at bounding box center [383, 376] width 93 height 31
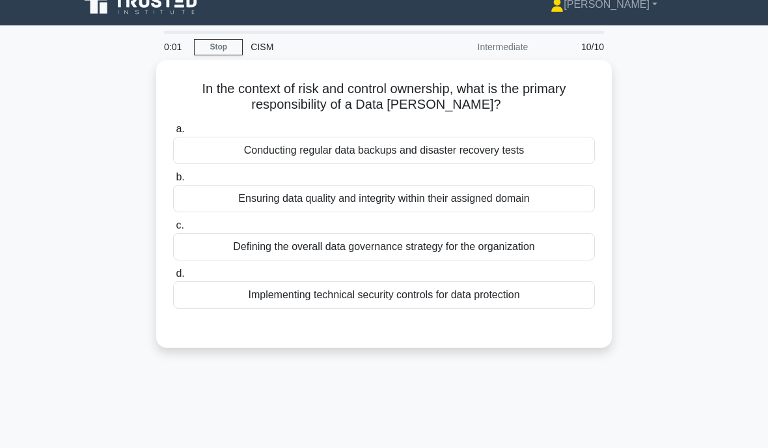
scroll to position [0, 0]
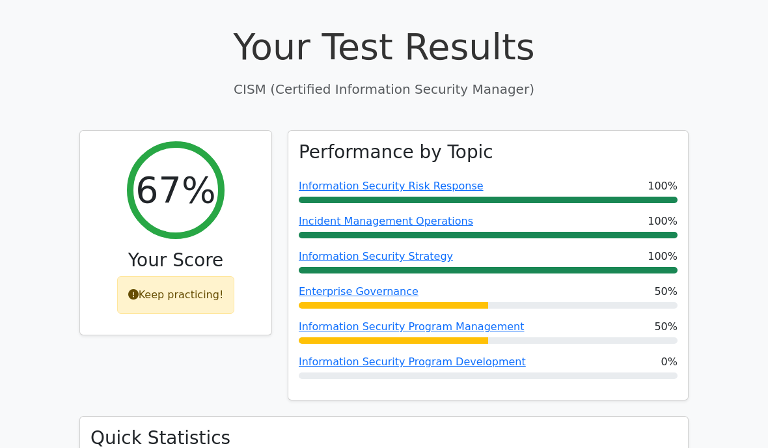
scroll to position [62, 0]
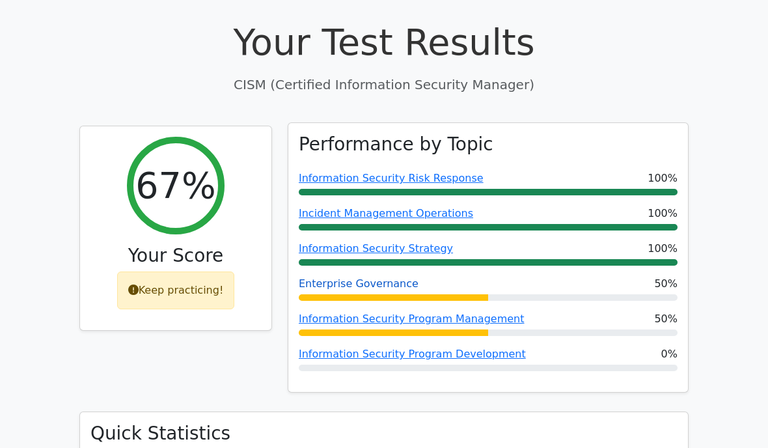
click at [364, 288] on link "Enterprise Governance" at bounding box center [359, 283] width 120 height 12
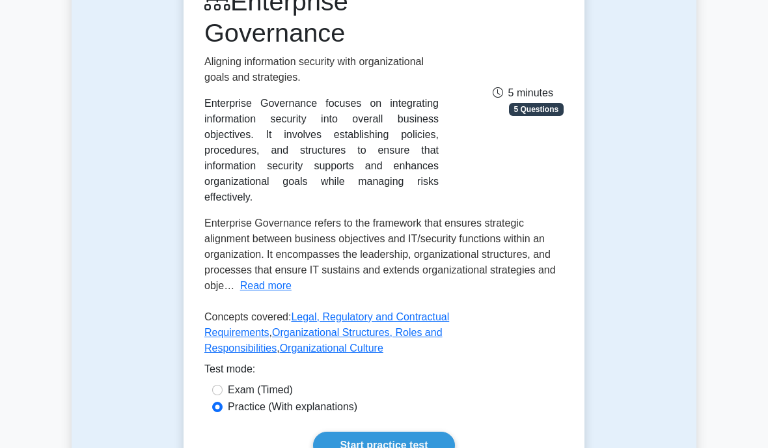
scroll to position [204, 0]
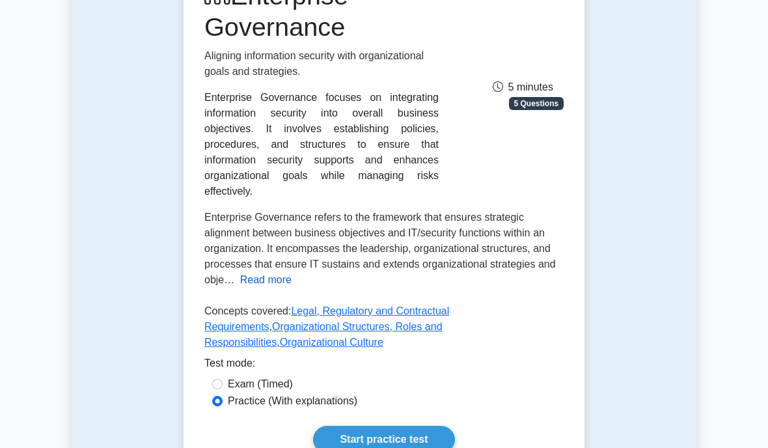
click at [292, 275] on button "Read more" at bounding box center [265, 280] width 51 height 16
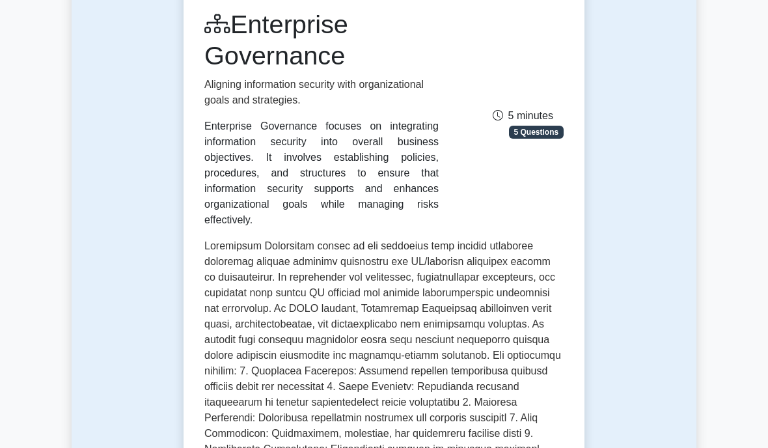
scroll to position [194, 0]
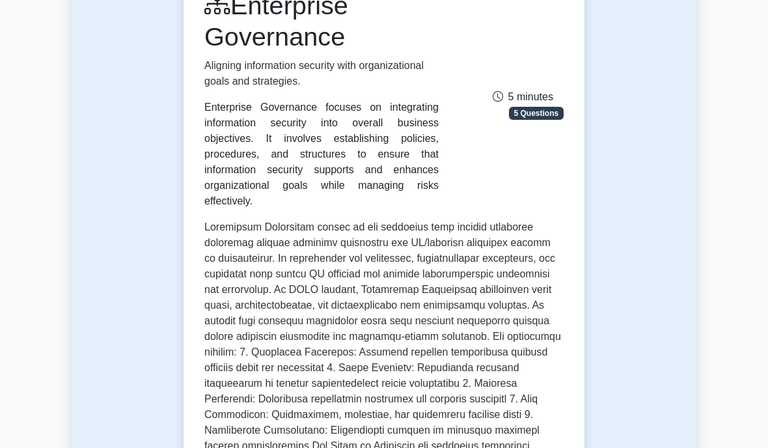
click at [230, 221] on span at bounding box center [382, 429] width 357 height 417
click at [247, 238] on span at bounding box center [382, 429] width 357 height 417
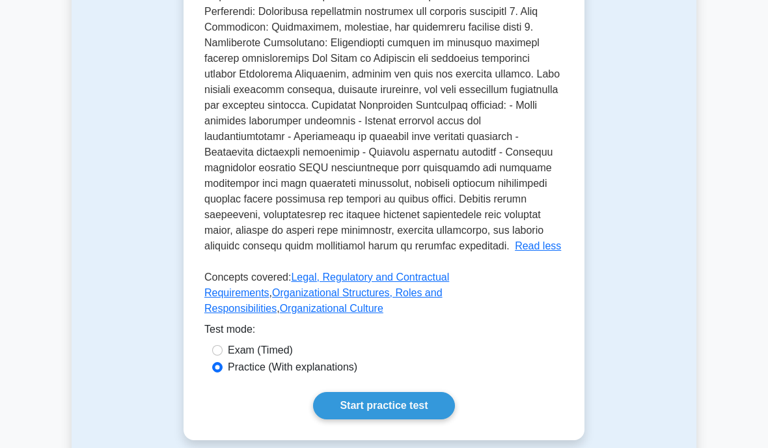
scroll to position [583, 0]
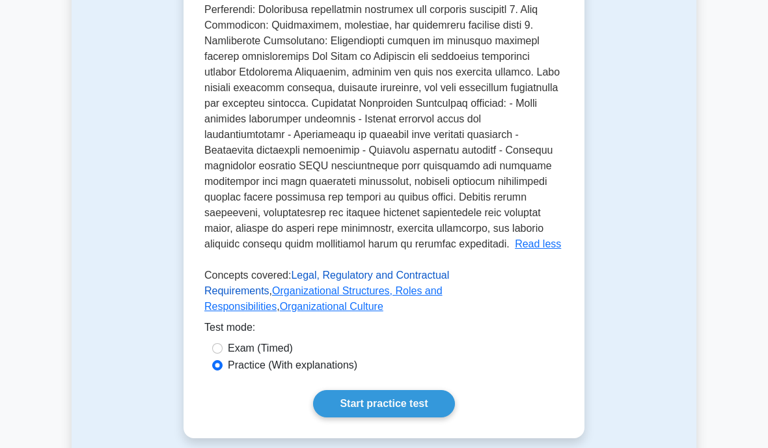
click at [346, 296] on link "Legal, Regulatory and Contractual Requirements" at bounding box center [326, 282] width 245 height 27
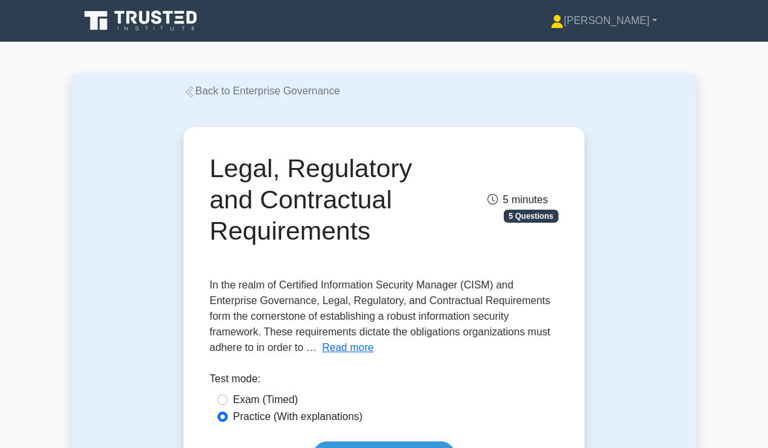
click at [523, 355] on div "Legal, Regulatory and Contractual Requirements 5 minutes 5 Questions Read more …" at bounding box center [384, 310] width 390 height 357
click at [374, 350] on button "Read more" at bounding box center [347, 348] width 51 height 16
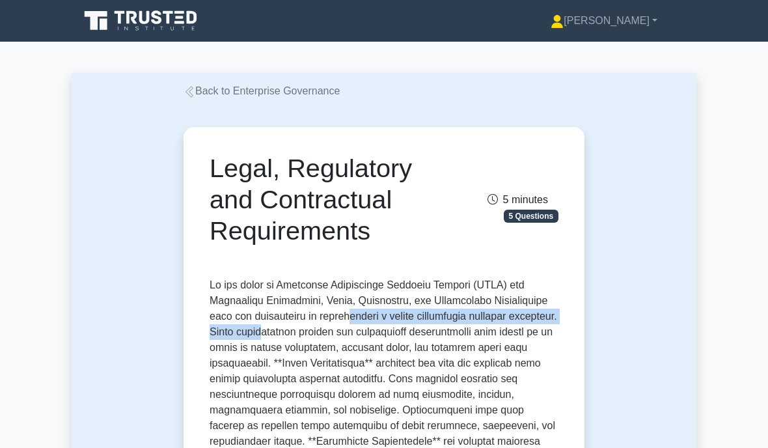
drag, startPoint x: 446, startPoint y: 314, endPoint x: 444, endPoint y: 327, distance: 13.8
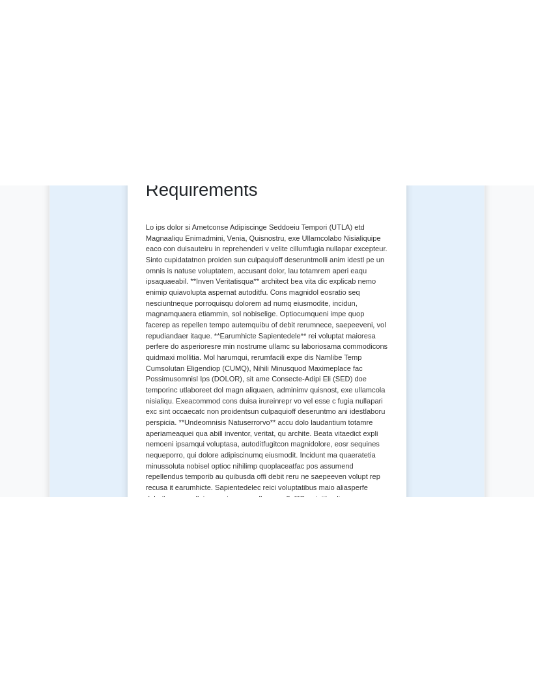
scroll to position [226, 0]
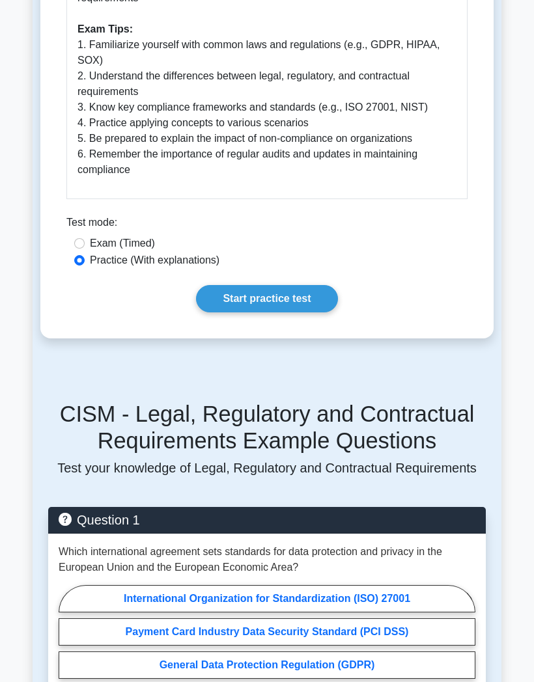
scroll to position [1228, 0]
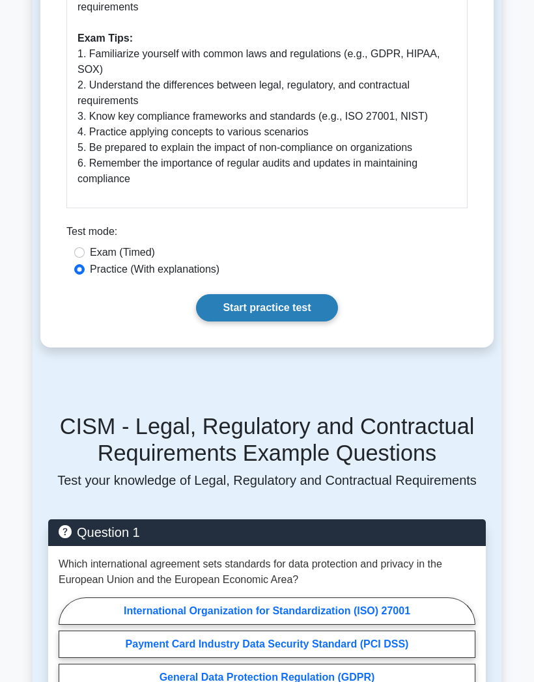
click at [246, 322] on link "Start practice test" at bounding box center [266, 307] width 141 height 27
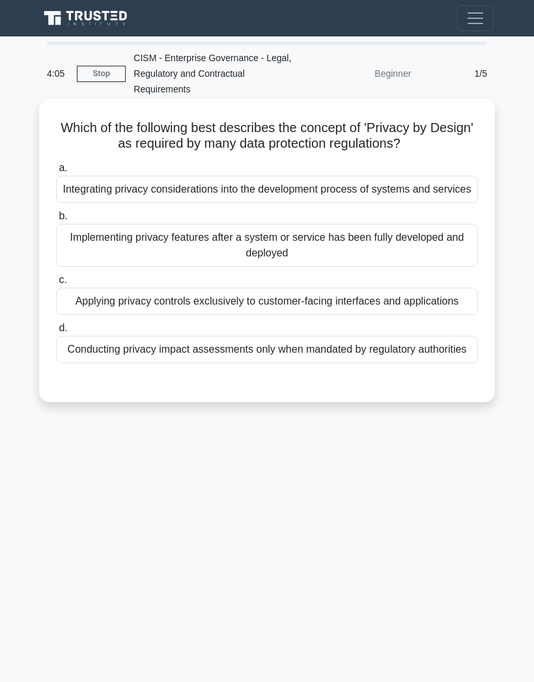
click at [180, 201] on div "Integrating privacy considerations into the development process of systems and …" at bounding box center [267, 189] width 422 height 27
click at [56, 172] on input "a. Integrating privacy considerations into the development process of systems a…" at bounding box center [56, 168] width 0 height 8
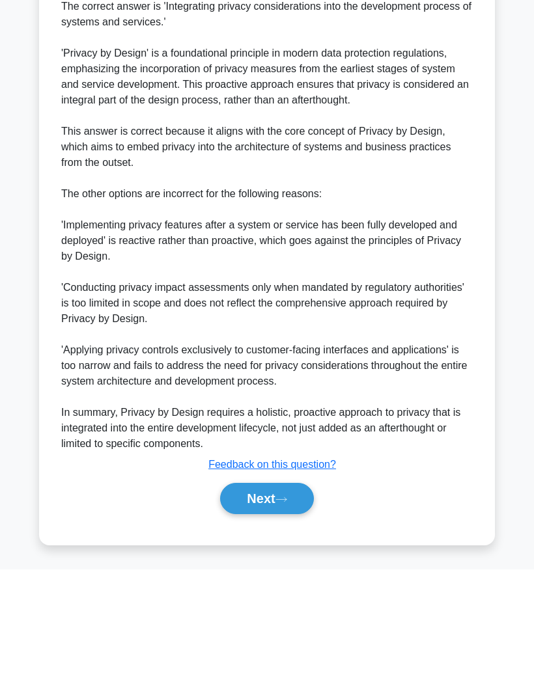
scroll to position [379, 0]
click at [269, 595] on button "Next" at bounding box center [266, 610] width 93 height 31
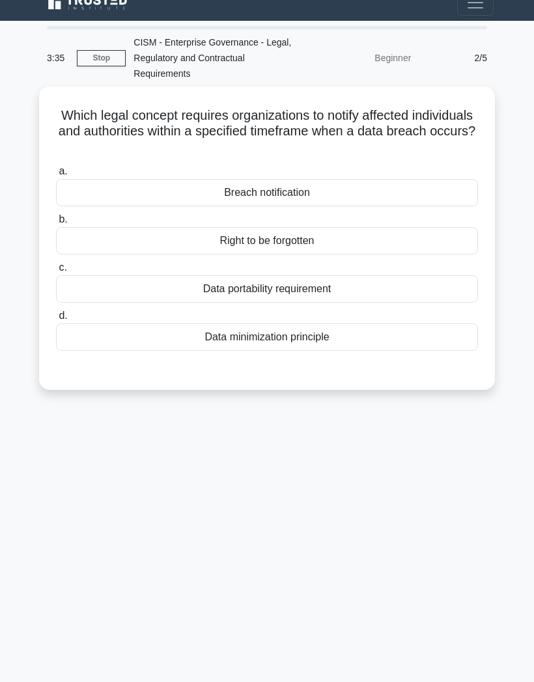
scroll to position [44, 0]
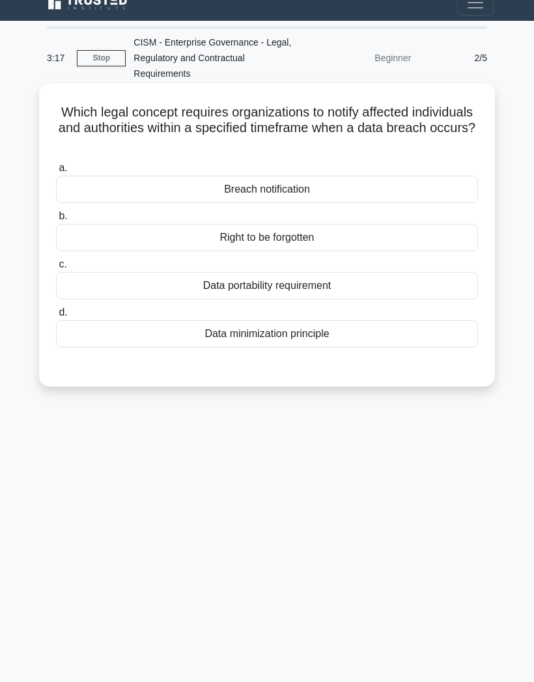
click at [228, 176] on div "Breach notification" at bounding box center [267, 189] width 422 height 27
click at [56, 168] on input "a. Breach notification" at bounding box center [56, 168] width 0 height 8
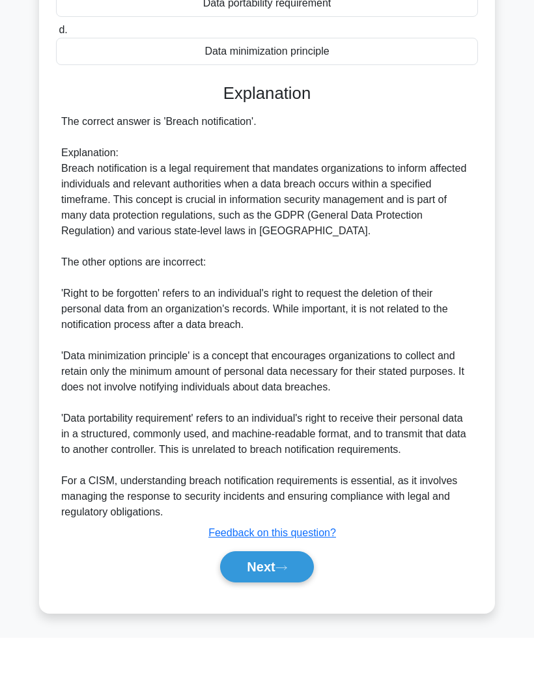
scroll to position [301, 0]
click at [239, 595] on button "Next" at bounding box center [266, 610] width 93 height 31
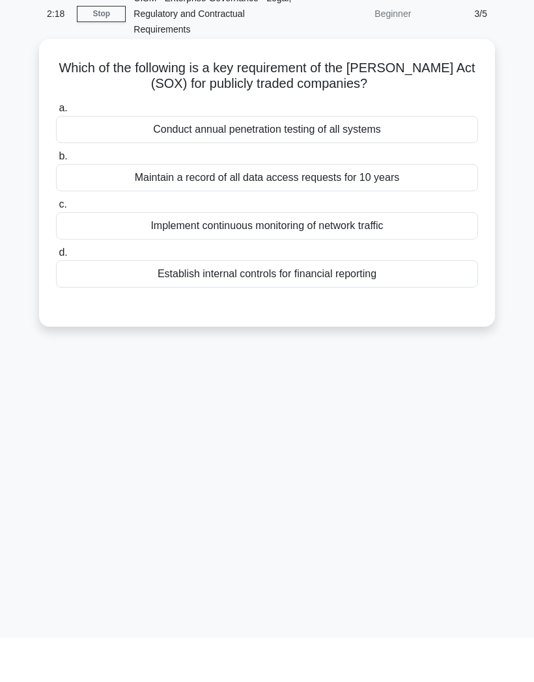
click at [182, 305] on div "Establish internal controls for financial reporting" at bounding box center [267, 318] width 422 height 27
click at [56, 293] on input "d. Establish internal controls for financial reporting" at bounding box center [56, 297] width 0 height 8
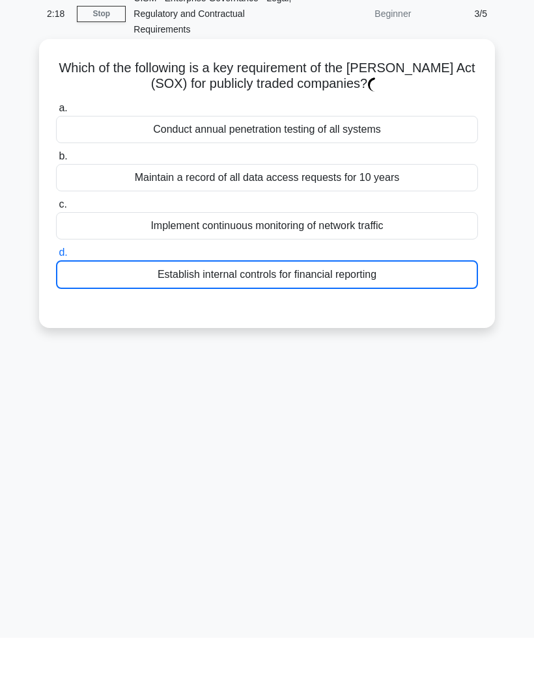
scroll to position [96, 0]
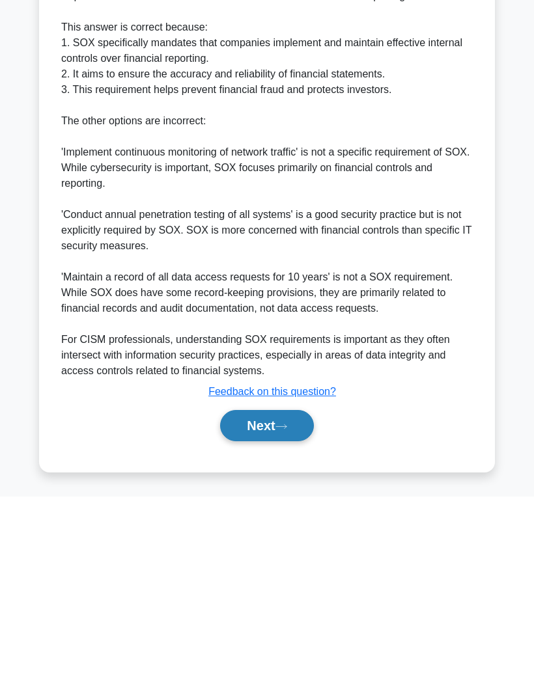
click at [258, 595] on button "Next" at bounding box center [266, 610] width 93 height 31
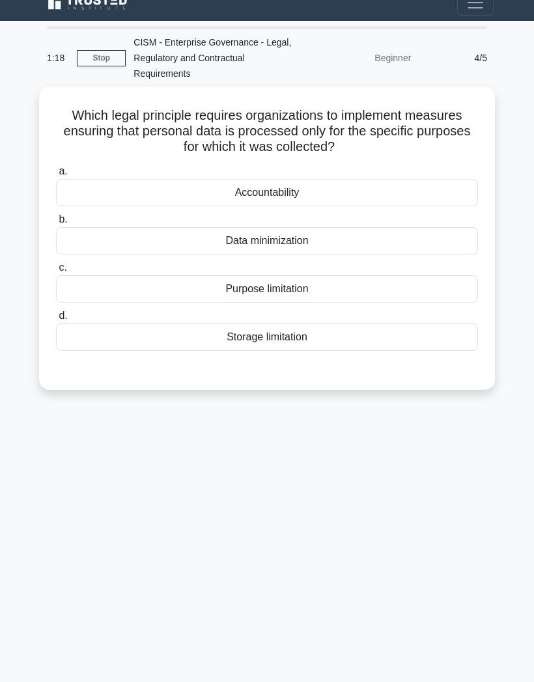
scroll to position [0, 0]
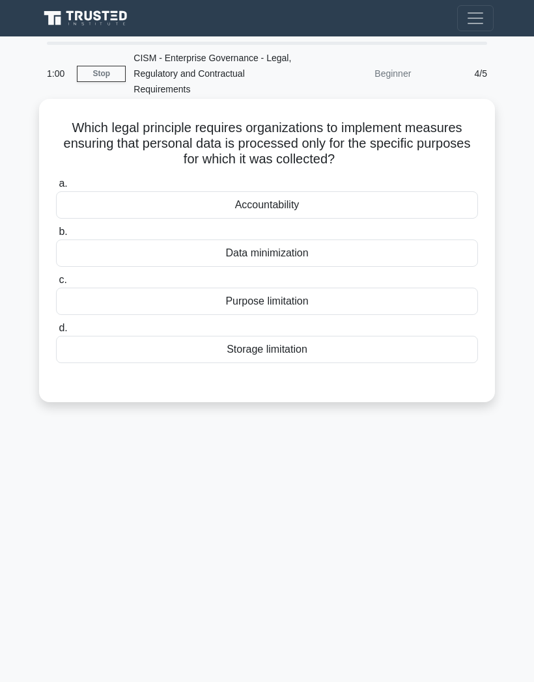
click at [245, 254] on div "Data minimization" at bounding box center [267, 252] width 422 height 27
click at [56, 236] on input "b. Data minimization" at bounding box center [56, 232] width 0 height 8
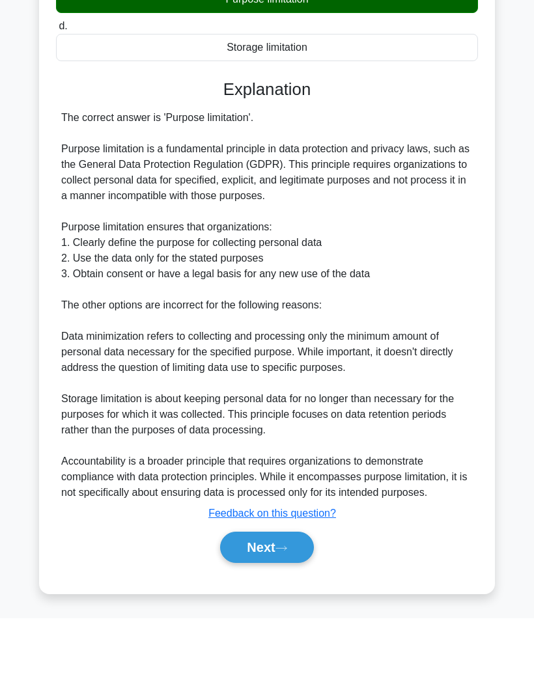
scroll to position [286, 0]
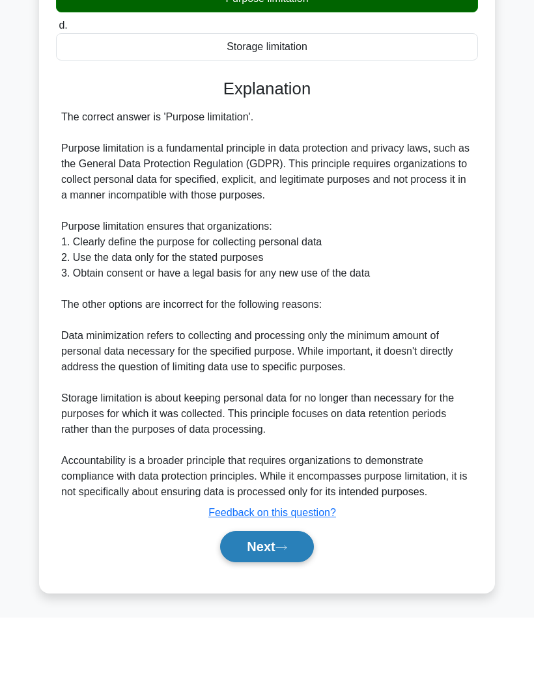
click at [251, 595] on button "Next" at bounding box center [266, 610] width 93 height 31
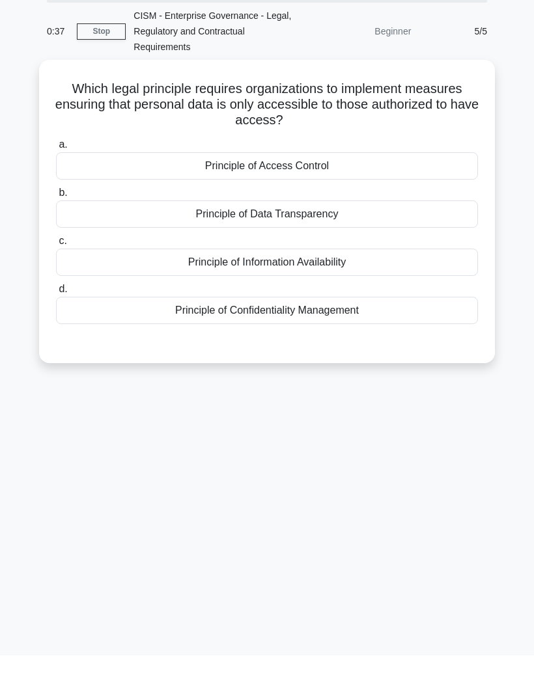
scroll to position [52, 0]
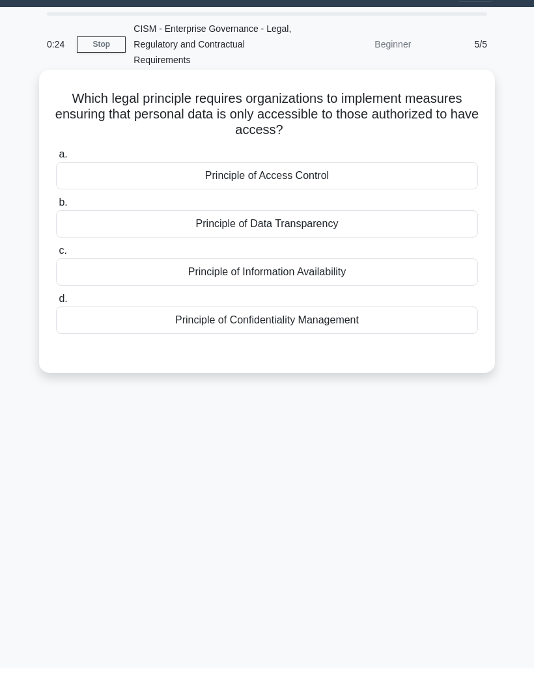
click at [230, 176] on div "Principle of Access Control" at bounding box center [267, 189] width 422 height 27
click at [56, 164] on input "a. Principle of Access Control" at bounding box center [56, 168] width 0 height 8
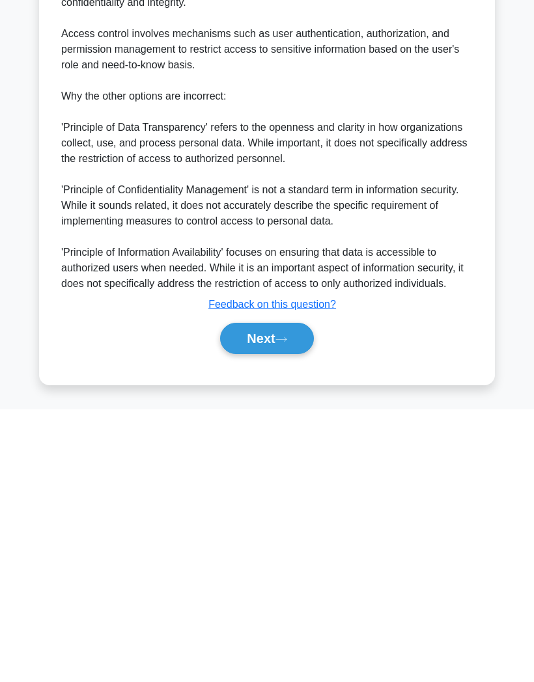
scroll to position [254, 0]
click at [267, 595] on button "Next" at bounding box center [266, 610] width 93 height 31
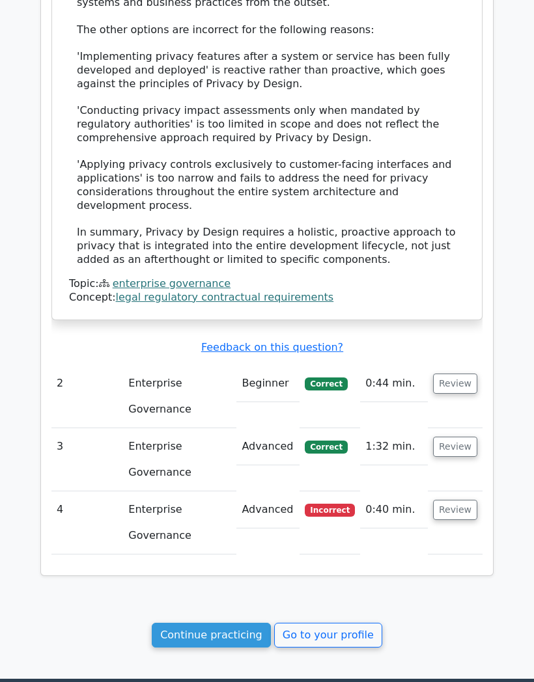
scroll to position [1237, 0]
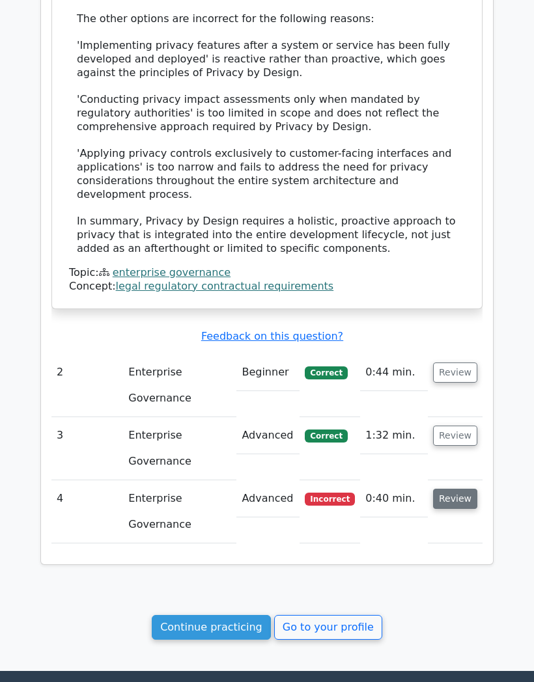
click at [447, 489] on button "Review" at bounding box center [455, 499] width 44 height 20
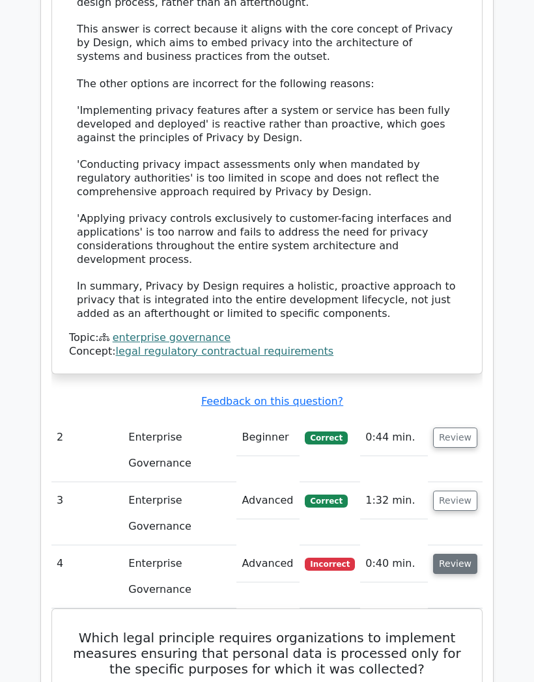
scroll to position [1201, 0]
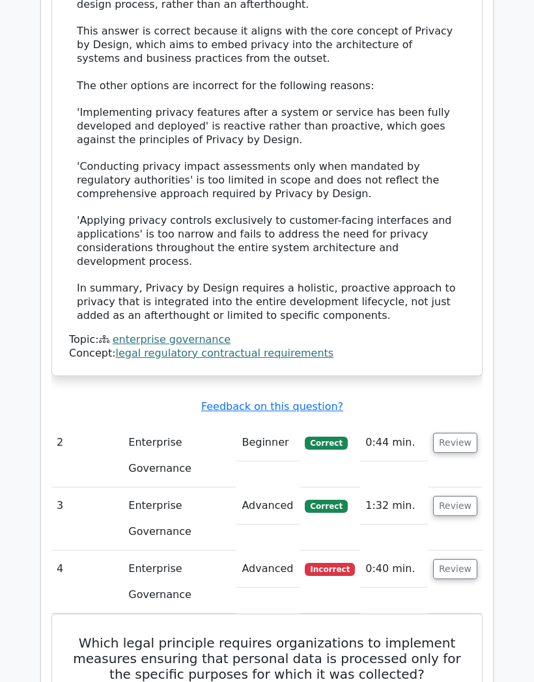
click at [228, 347] on link "legal regulatory contractual requirements" at bounding box center [225, 353] width 218 height 12
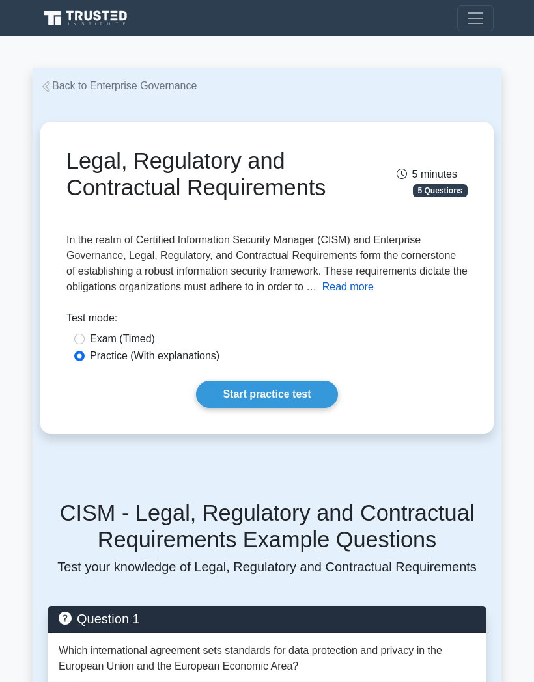
click at [322, 295] on button "Read more" at bounding box center [347, 287] width 51 height 16
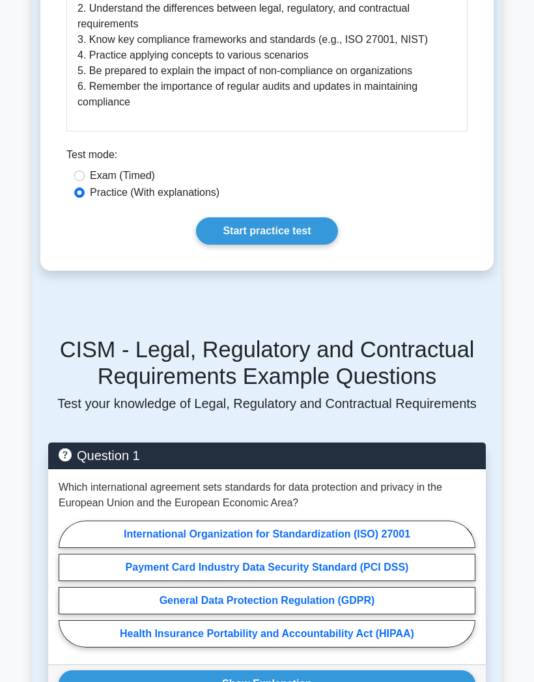
scroll to position [1324, 0]
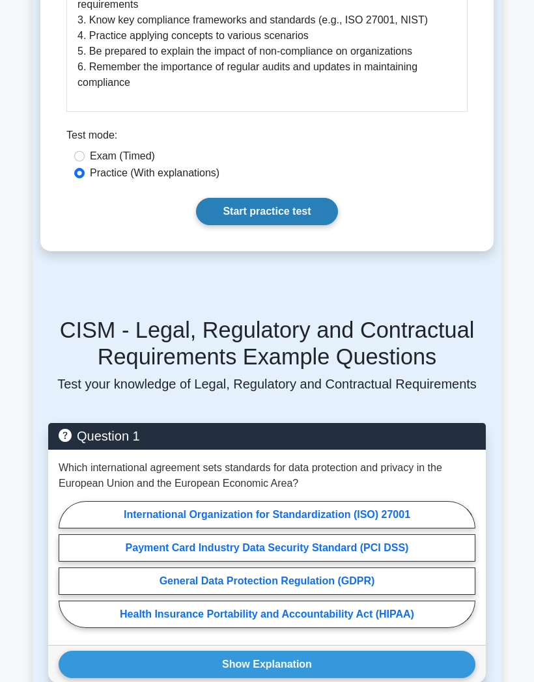
click at [241, 225] on link "Start practice test" at bounding box center [266, 211] width 141 height 27
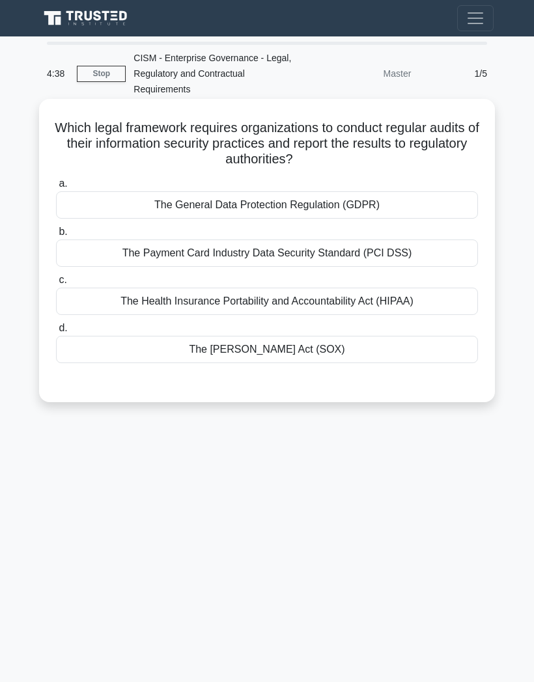
click at [215, 342] on div "The [PERSON_NAME] Act (SOX)" at bounding box center [267, 349] width 422 height 27
click at [56, 333] on input "d. The [PERSON_NAME] Act (SOX)" at bounding box center [56, 328] width 0 height 8
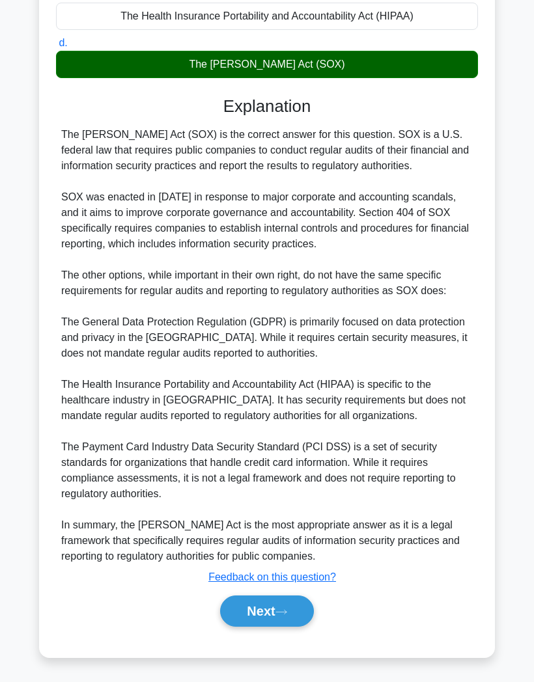
scroll to position [363, 0]
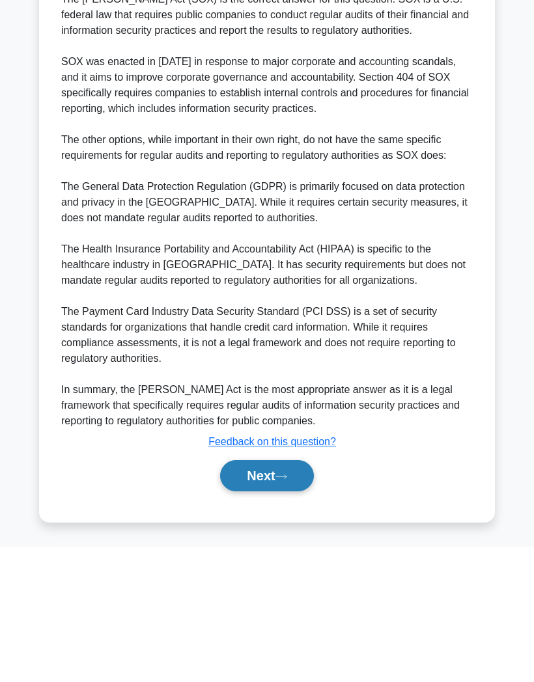
click at [266, 595] on button "Next" at bounding box center [266, 610] width 93 height 31
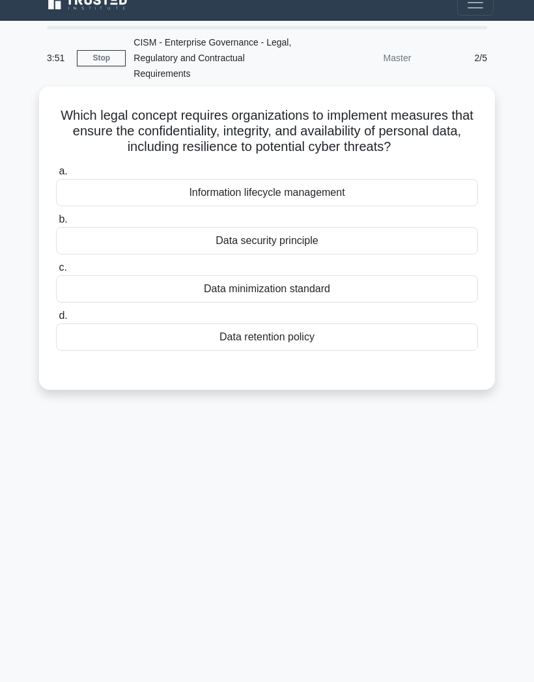
scroll to position [0, 0]
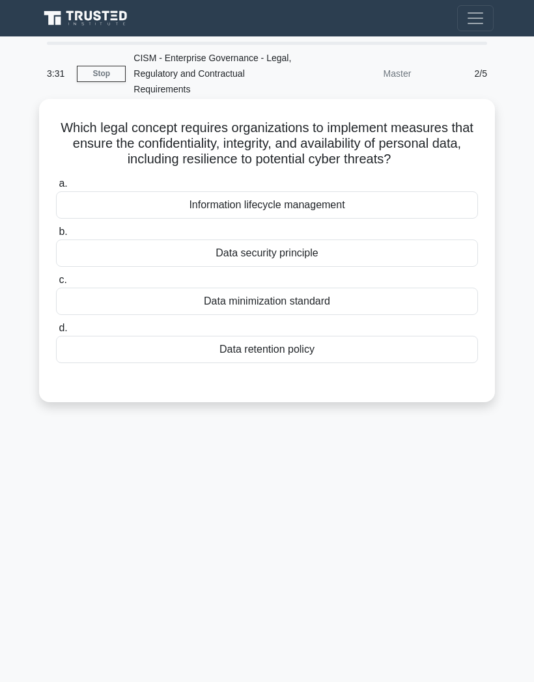
click at [95, 219] on div "Information lifecycle management" at bounding box center [267, 204] width 422 height 27
click at [56, 188] on input "a. Information lifecycle management" at bounding box center [56, 184] width 0 height 8
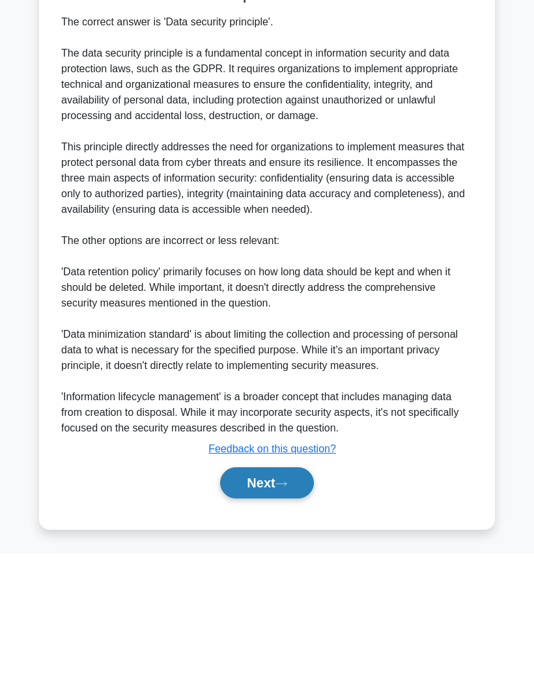
click at [247, 595] on button "Next" at bounding box center [266, 610] width 93 height 31
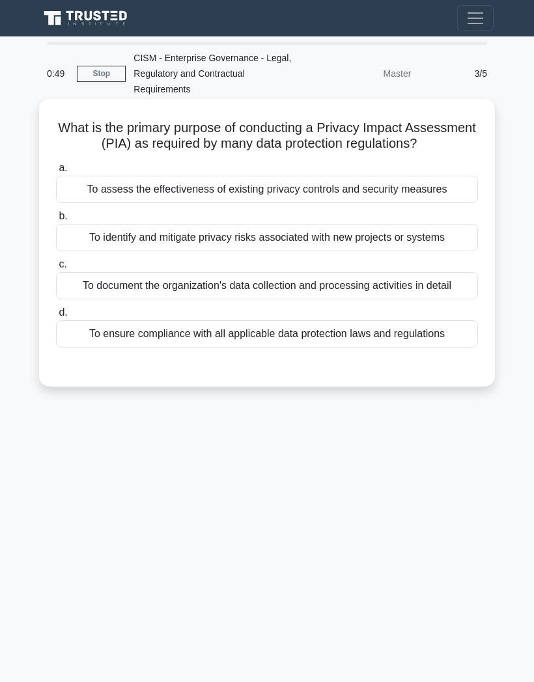
click at [141, 299] on div "To document the organization's data collection and processing activities in det…" at bounding box center [267, 285] width 422 height 27
click at [56, 269] on input "c. To document the organization's data collection and processing activities in …" at bounding box center [56, 264] width 0 height 8
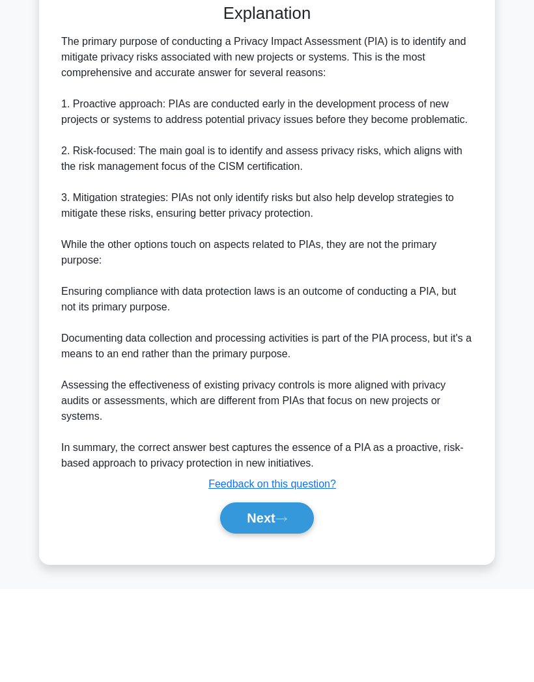
scroll to position [318, 0]
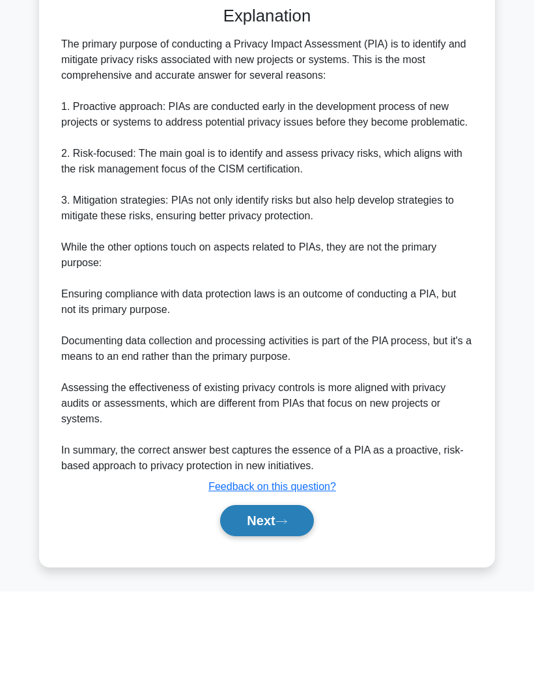
click at [256, 595] on button "Next" at bounding box center [266, 610] width 93 height 31
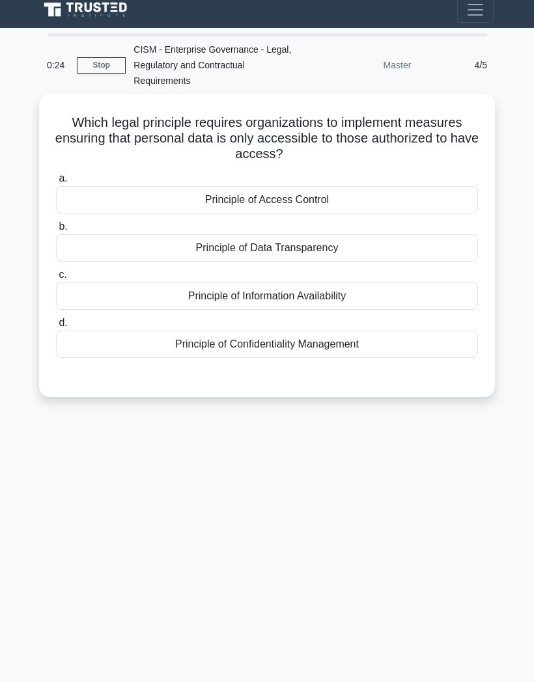
scroll to position [0, 0]
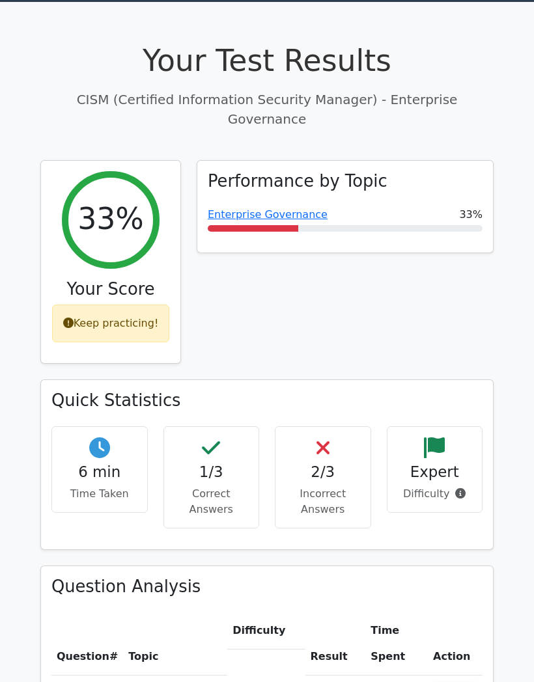
scroll to position [38, 0]
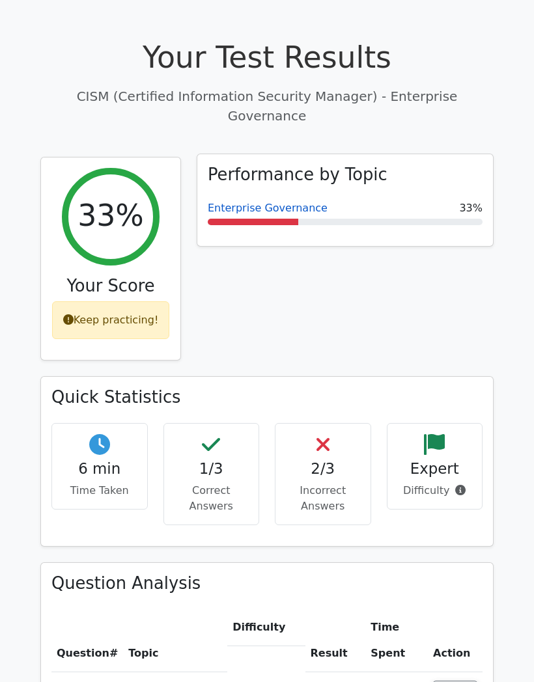
click at [253, 202] on link "Enterprise Governance" at bounding box center [268, 208] width 120 height 12
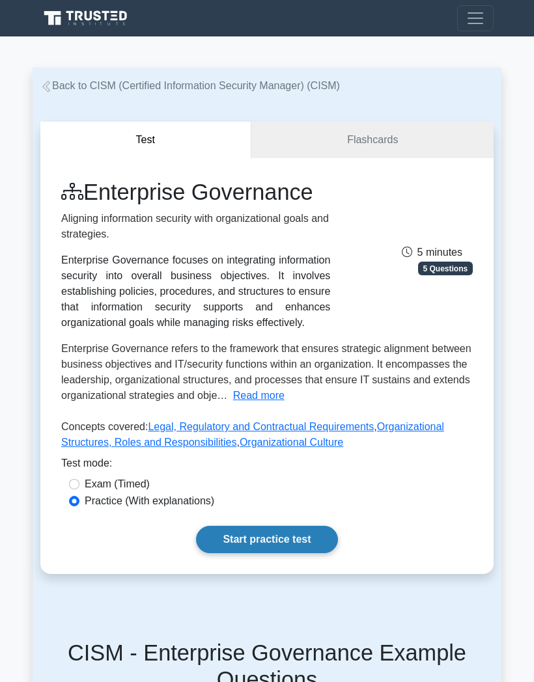
click at [243, 553] on link "Start practice test" at bounding box center [266, 539] width 141 height 27
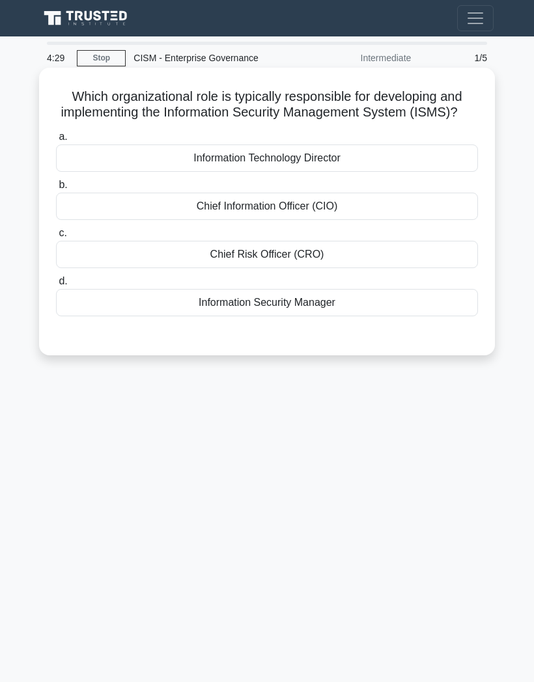
click at [120, 316] on div "Information Security Manager" at bounding box center [267, 302] width 422 height 27
click at [56, 286] on input "d. Information Security Manager" at bounding box center [56, 281] width 0 height 8
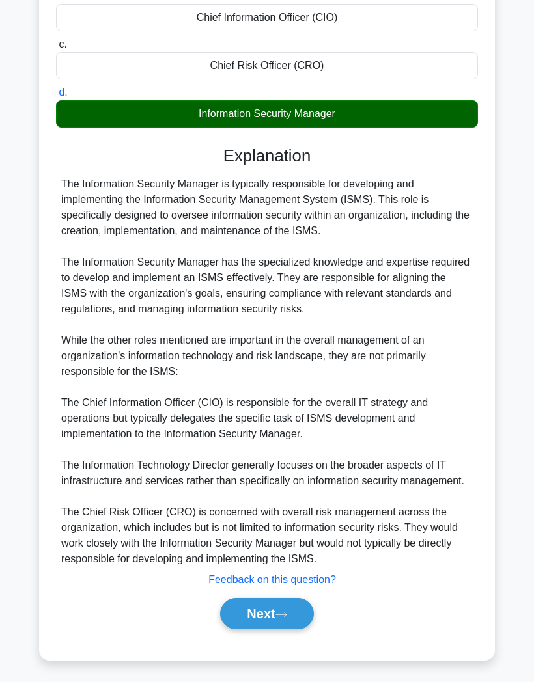
scroll to position [187, 0]
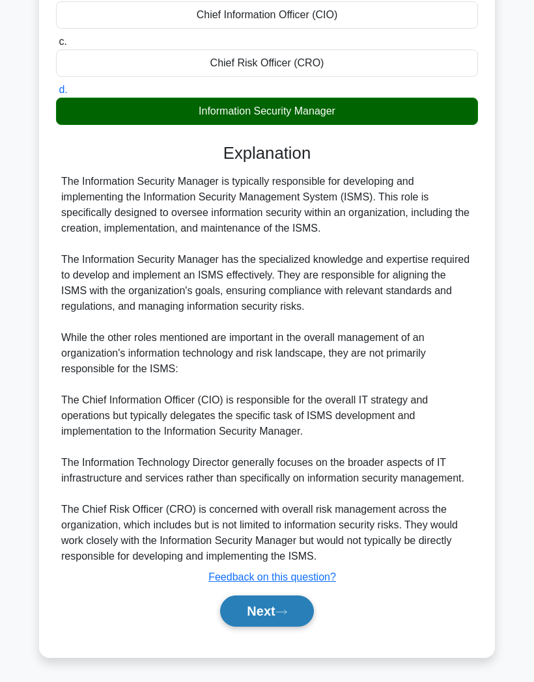
click at [250, 602] on button "Next" at bounding box center [266, 610] width 93 height 31
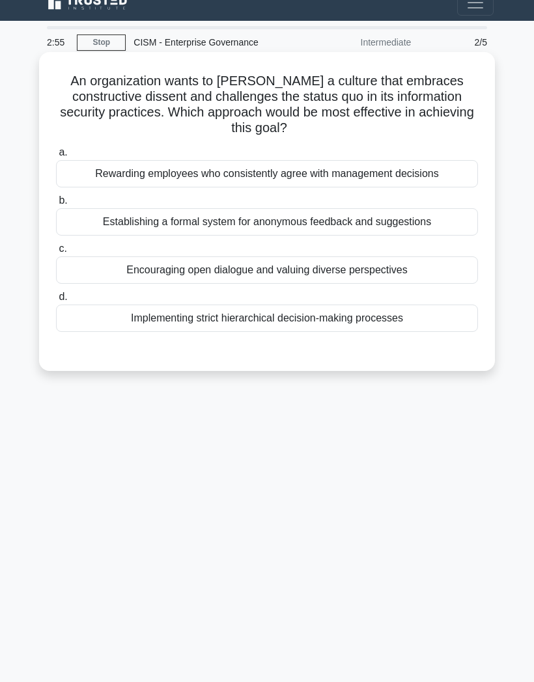
click at [127, 256] on div "Encouraging open dialogue and valuing diverse perspectives" at bounding box center [267, 269] width 422 height 27
click at [56, 245] on input "c. Encouraging open dialogue and valuing diverse perspectives" at bounding box center [56, 249] width 0 height 8
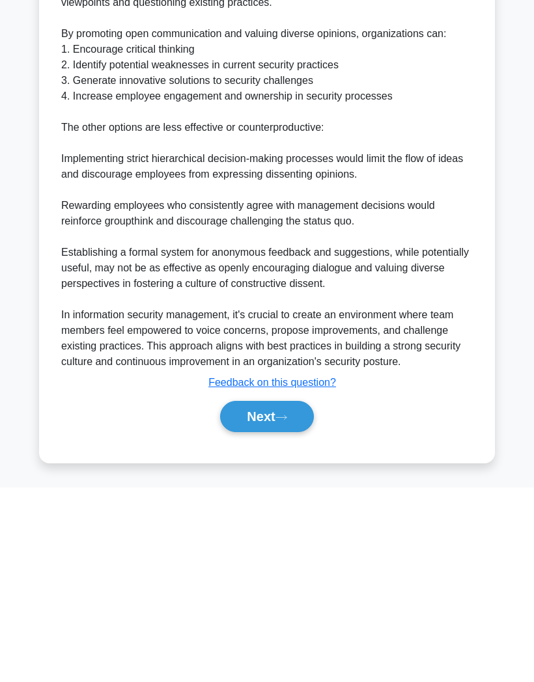
scroll to position [317, 0]
click at [258, 595] on button "Next" at bounding box center [266, 610] width 93 height 31
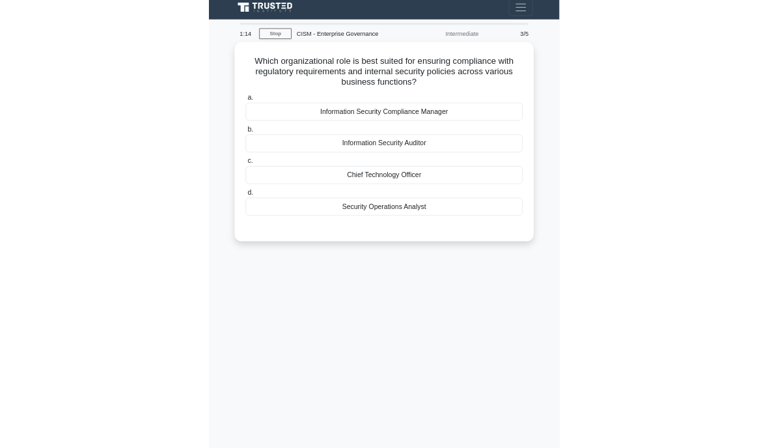
scroll to position [0, 0]
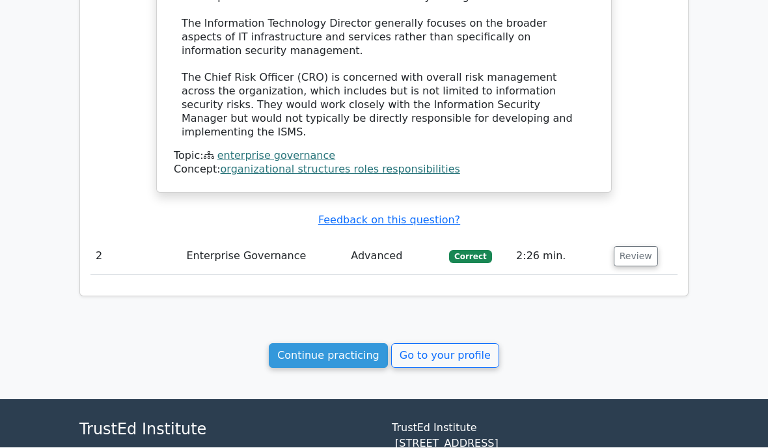
scroll to position [1307, 0]
